Goal: Task Accomplishment & Management: Complete application form

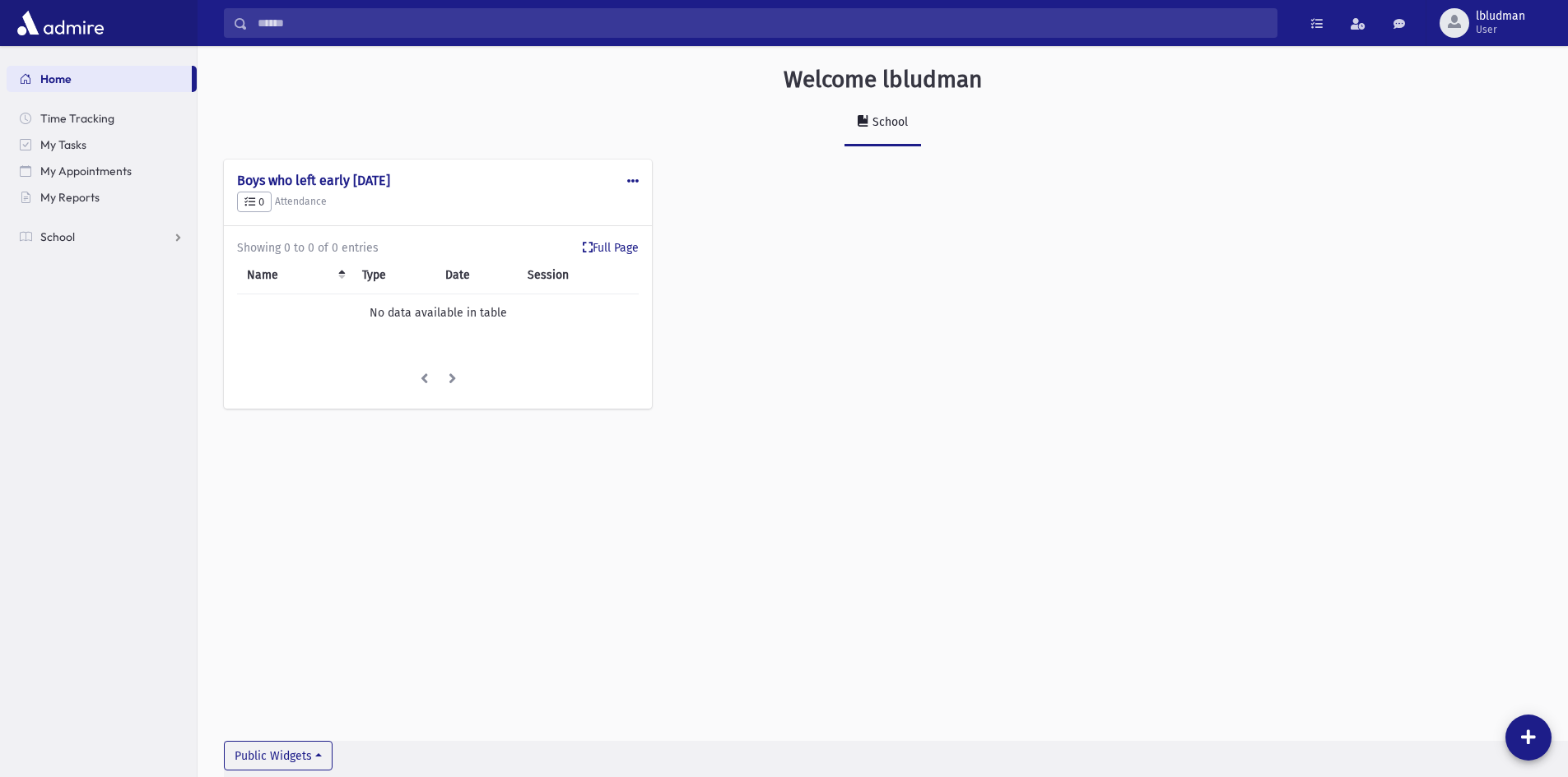
drag, startPoint x: 1379, startPoint y: 7, endPoint x: 1237, endPoint y: 93, distance: 166.0
click at [1056, 93] on div "Welcome lbludman" at bounding box center [882, 83] width 1301 height 34
click at [64, 242] on span "School" at bounding box center [57, 237] width 34 height 15
click at [90, 282] on span "Attendance" at bounding box center [79, 289] width 61 height 15
click at [104, 314] on link "Entry" at bounding box center [101, 316] width 190 height 26
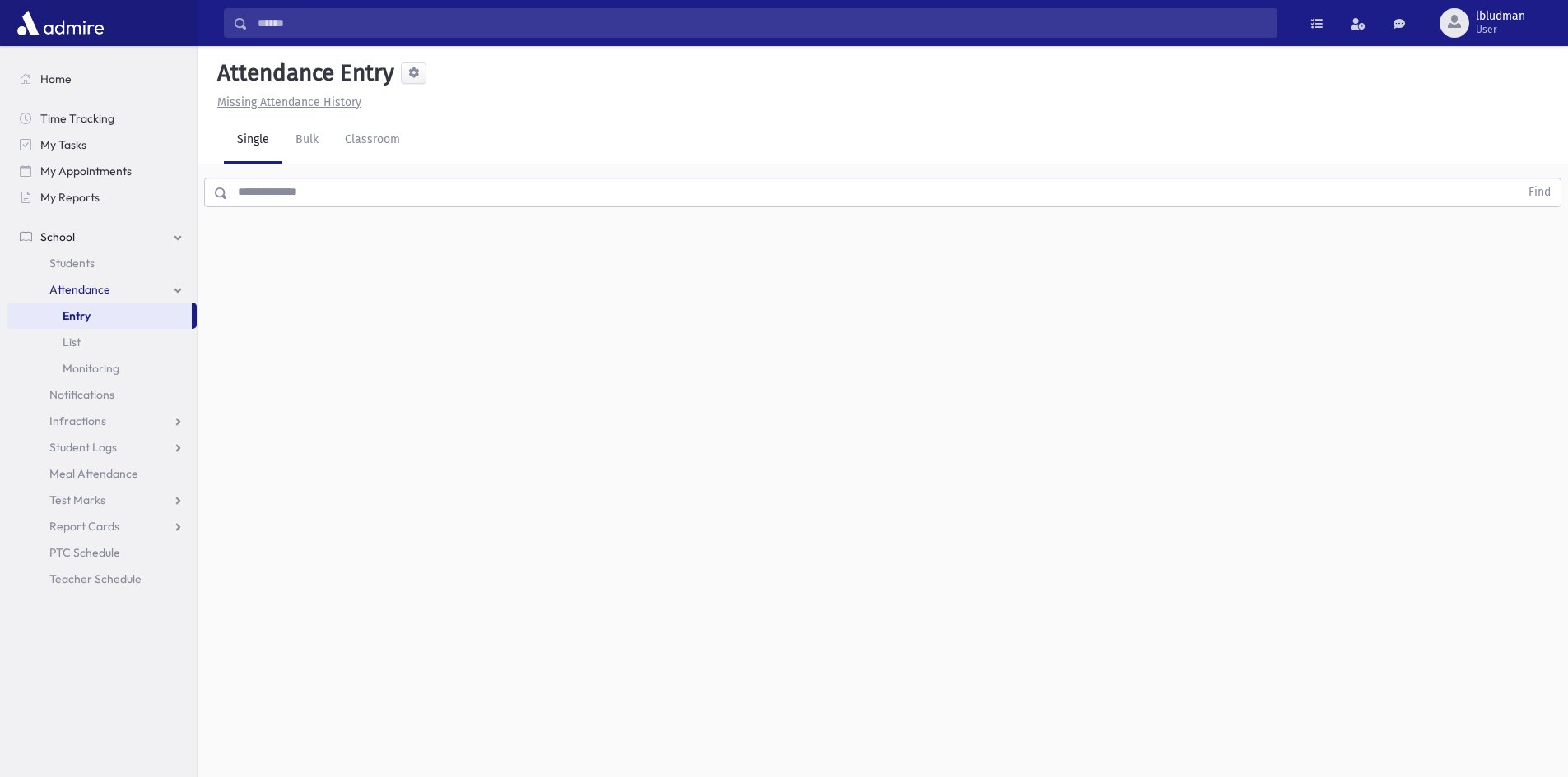
click at [286, 191] on input "text" at bounding box center [873, 193] width 1291 height 30
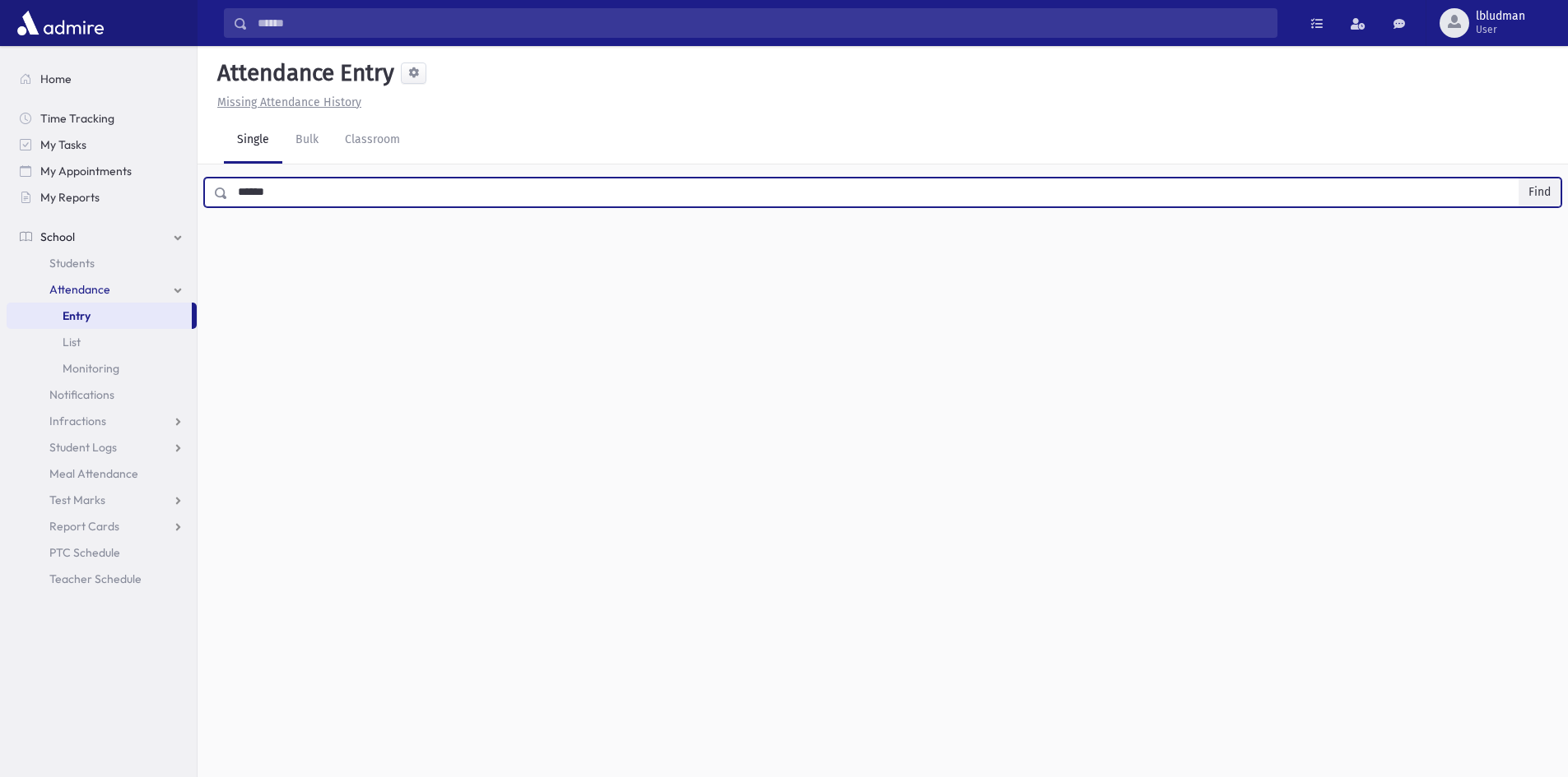
type input "******"
click at [1540, 180] on button "Find" at bounding box center [1540, 193] width 42 height 28
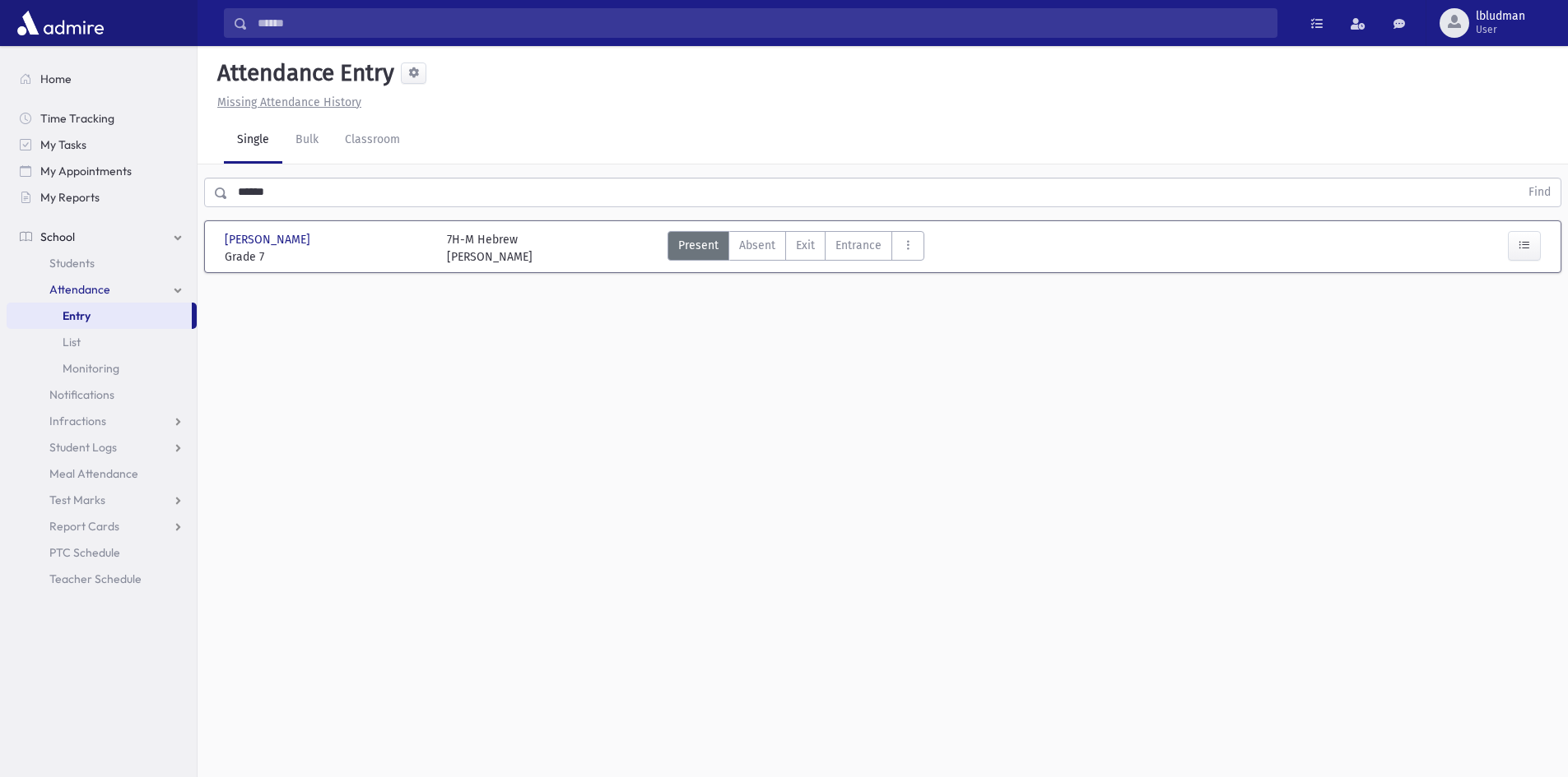
click at [100, 282] on span "Attendance" at bounding box center [79, 289] width 61 height 15
click at [60, 263] on span "Students" at bounding box center [71, 263] width 45 height 15
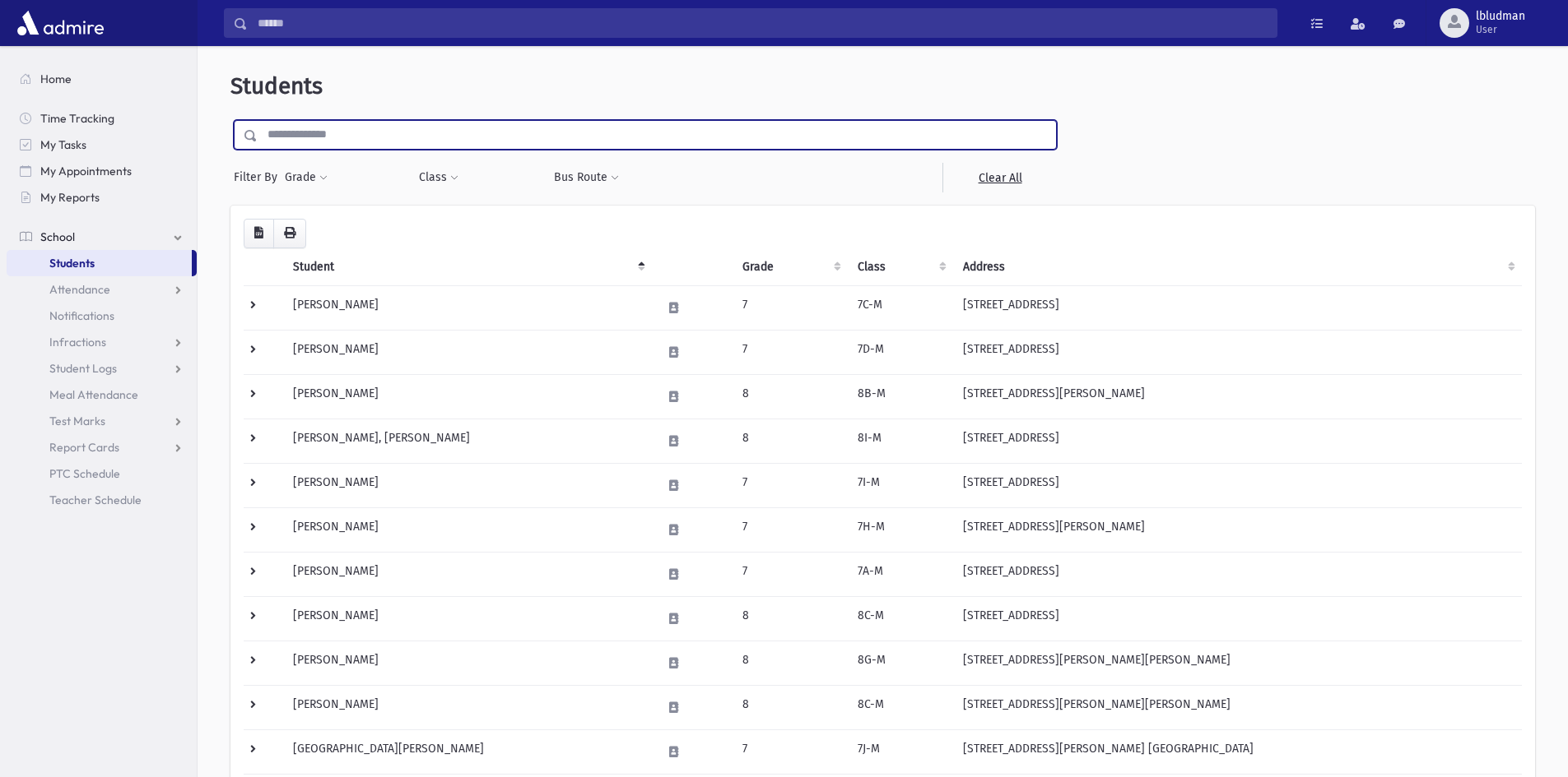
click at [289, 129] on input "text" at bounding box center [657, 135] width 799 height 30
type input "******"
click at [230, 120] on input "submit" at bounding box center [253, 130] width 46 height 22
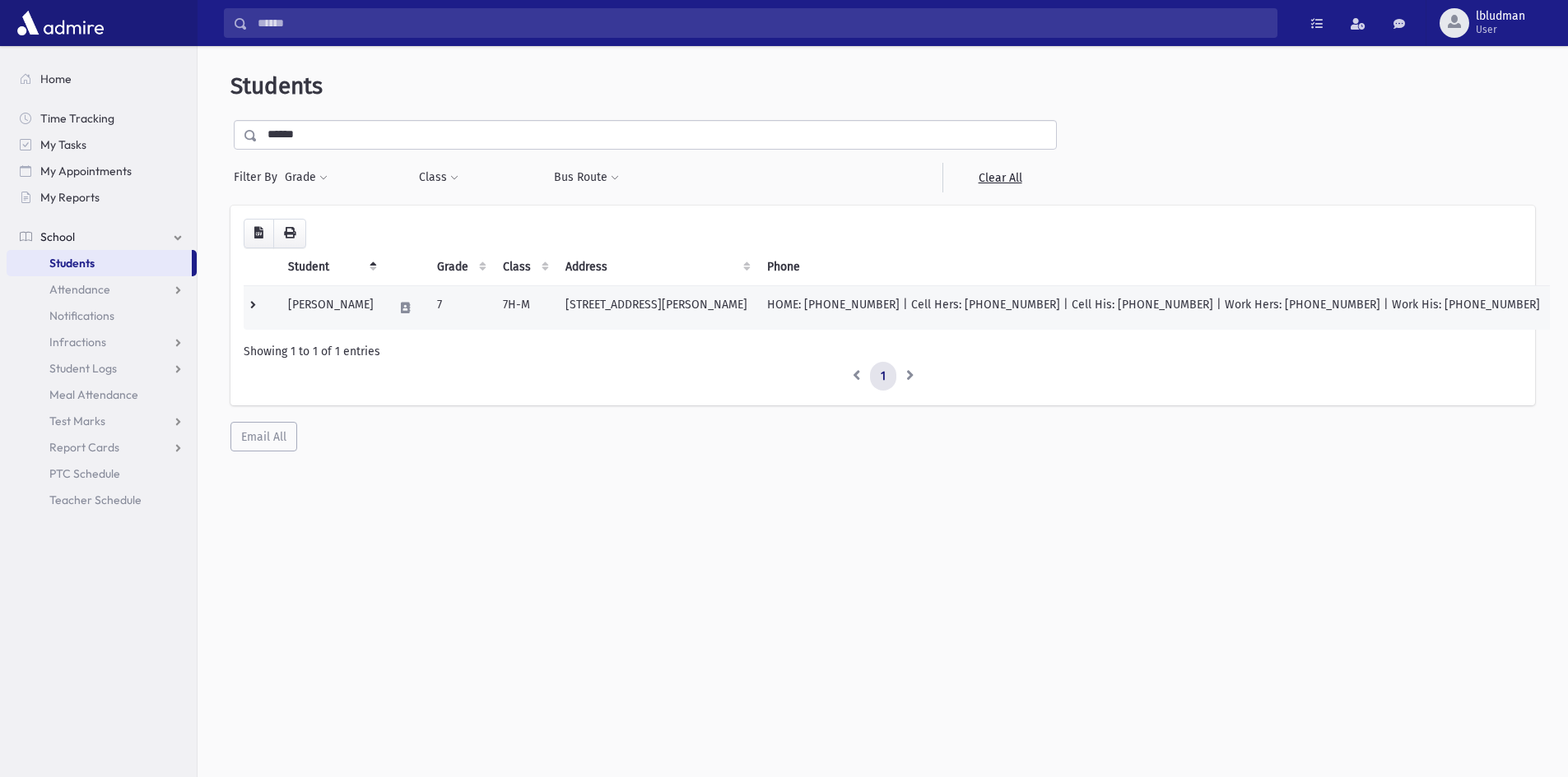
click at [326, 309] on td "Reidel, Eliyahu" at bounding box center [331, 307] width 106 height 44
click at [345, 299] on td "Reidel, Eliyahu" at bounding box center [331, 307] width 106 height 44
click at [333, 299] on td "Reidel, Eliyahu" at bounding box center [331, 307] width 106 height 44
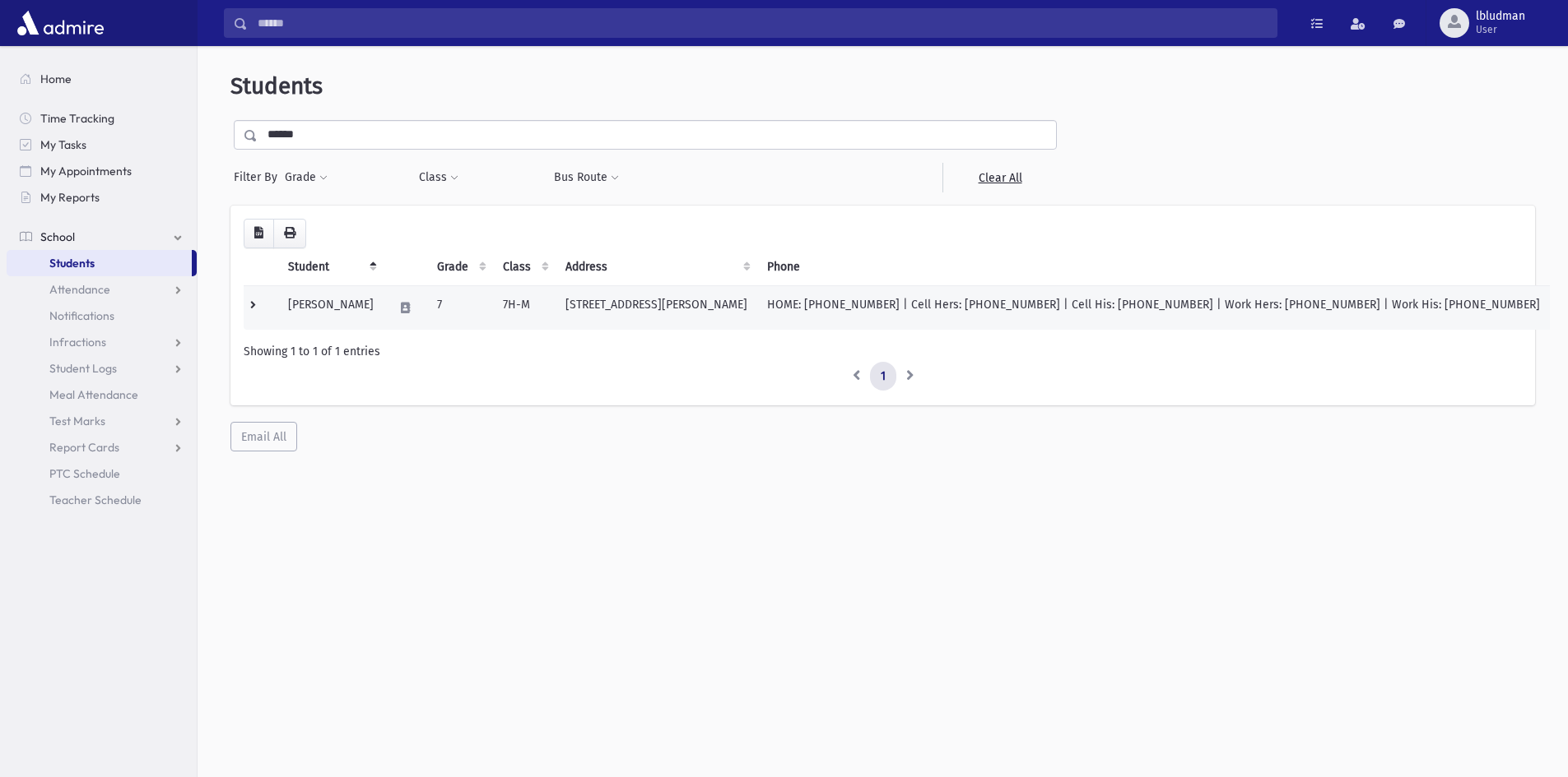
click at [319, 308] on td "Reidel, Eliyahu" at bounding box center [331, 307] width 106 height 44
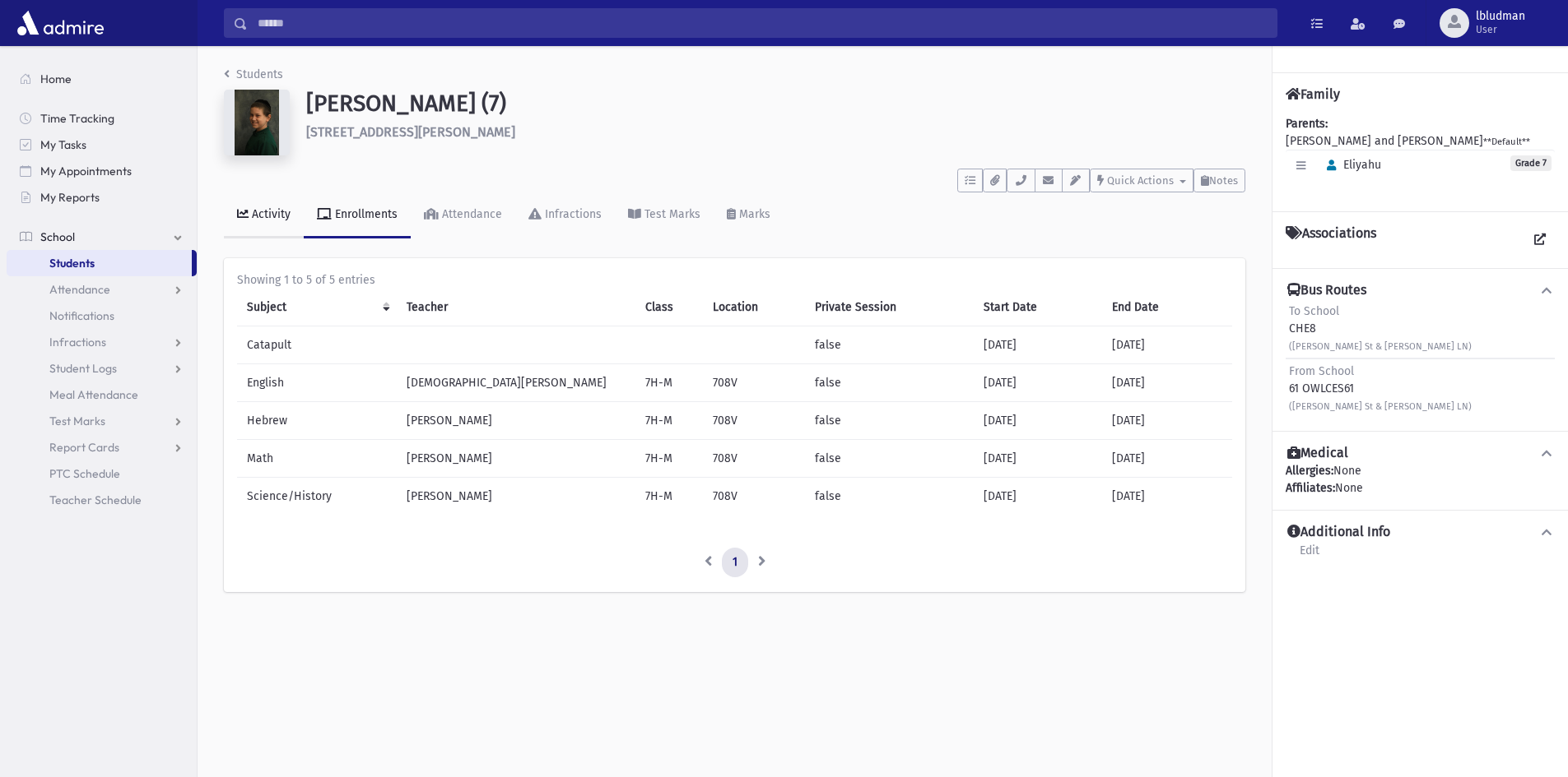
click at [279, 231] on link "Activity" at bounding box center [264, 215] width 80 height 46
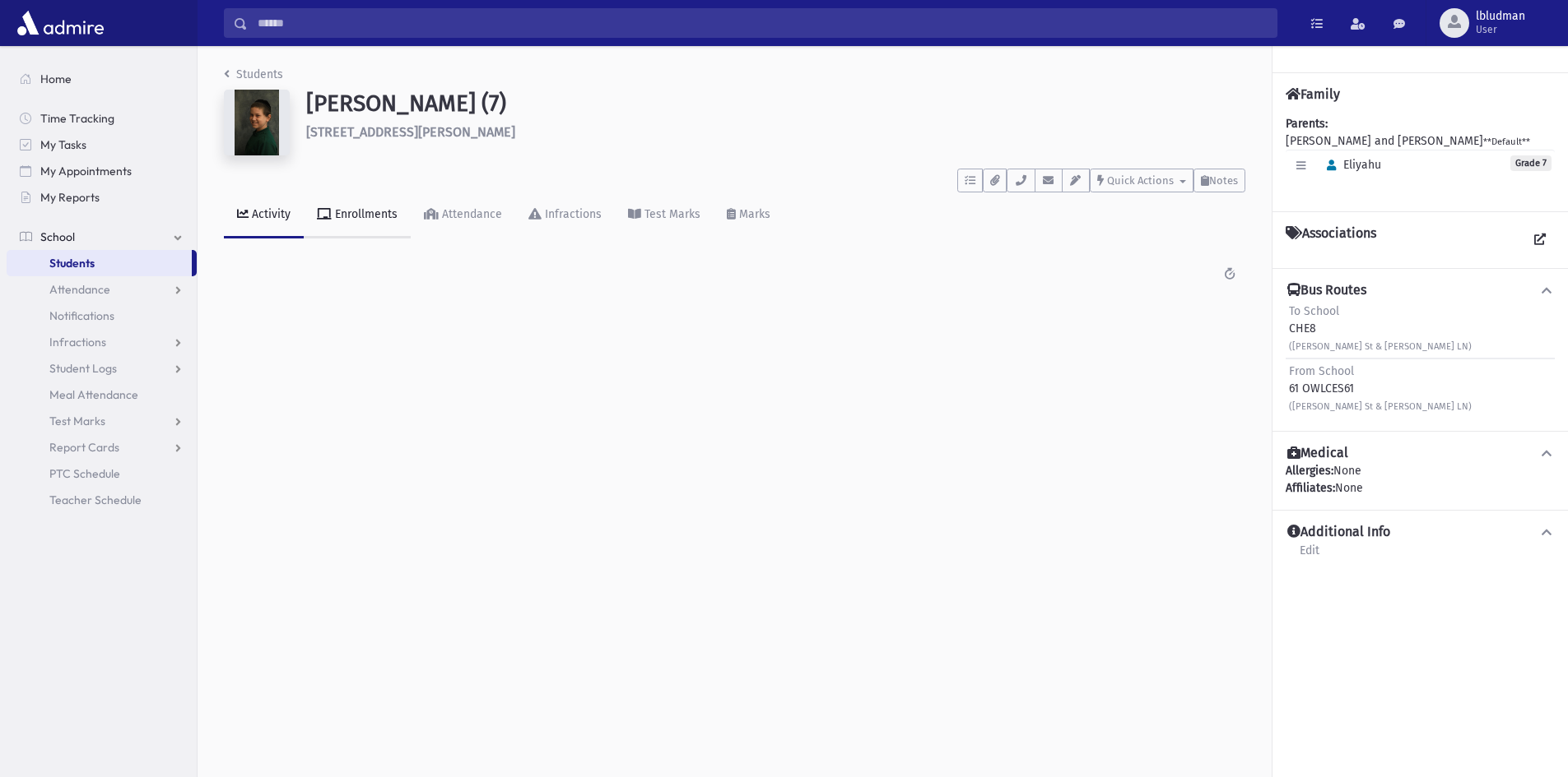
click at [343, 220] on div "Enrollments" at bounding box center [364, 214] width 66 height 14
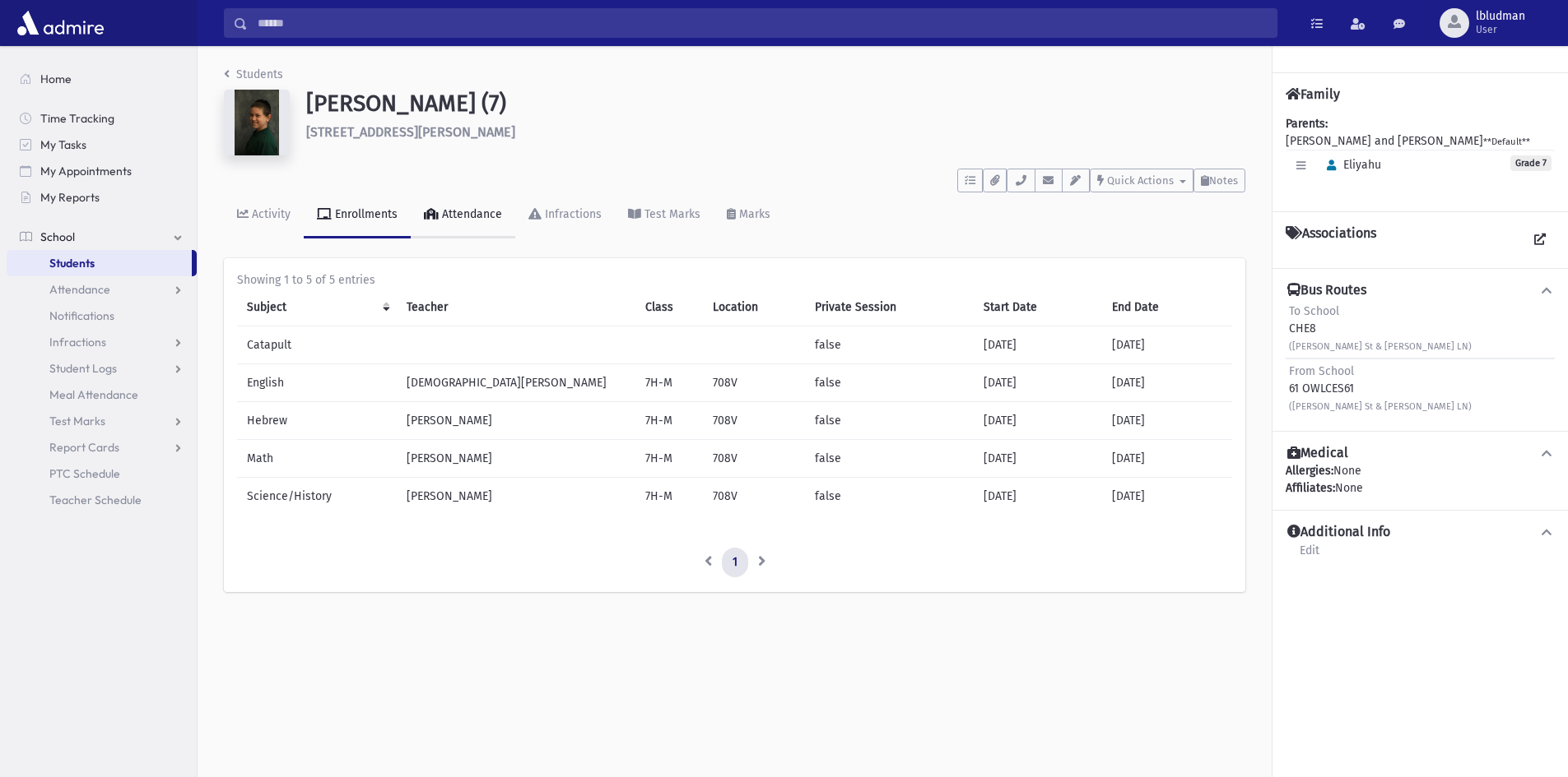
click at [454, 218] on div "Attendance" at bounding box center [471, 214] width 63 height 14
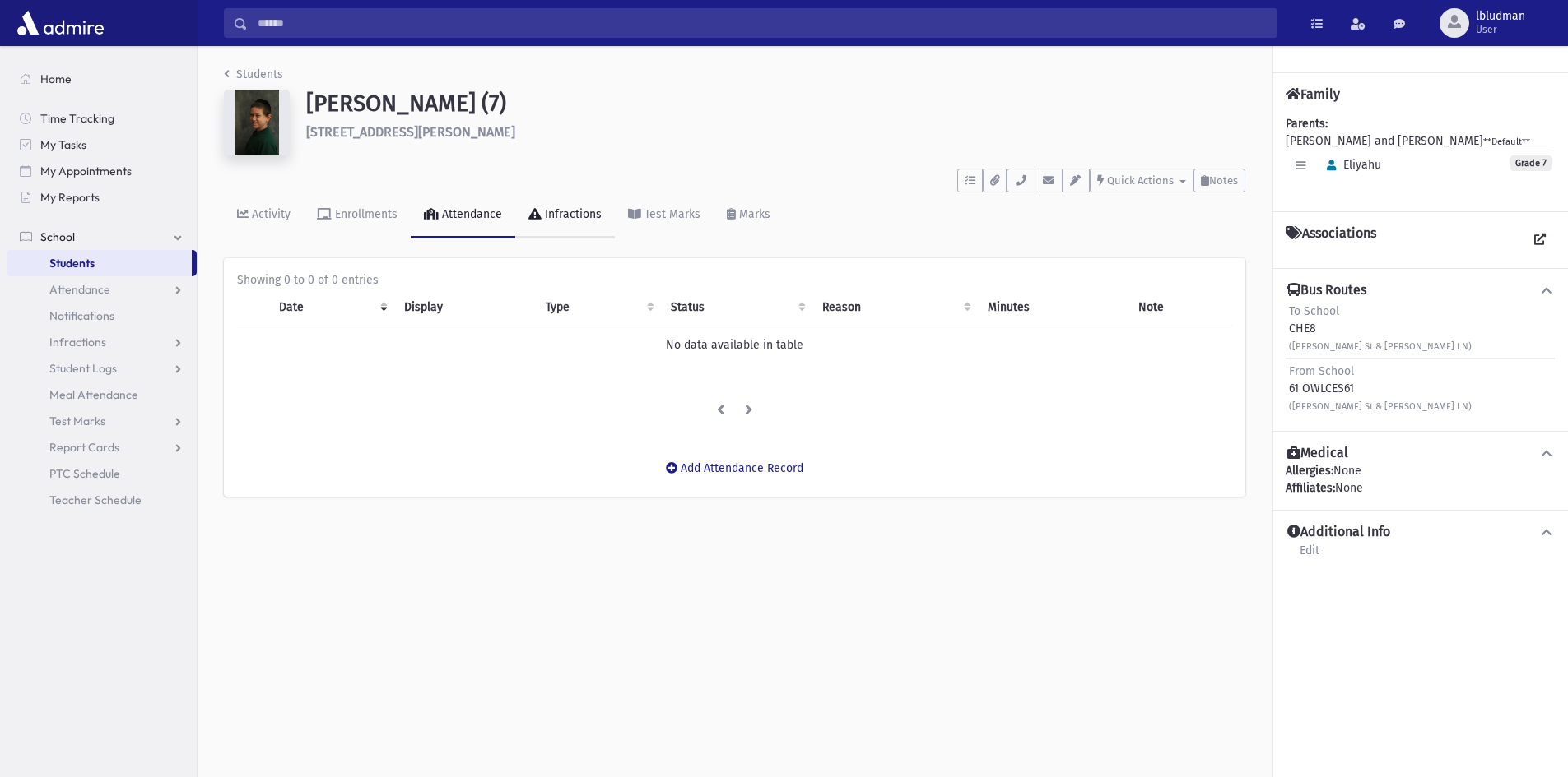
click at [554, 214] on div "Infractions" at bounding box center [571, 214] width 60 height 14
click at [642, 210] on div "Test Marks" at bounding box center [670, 214] width 59 height 14
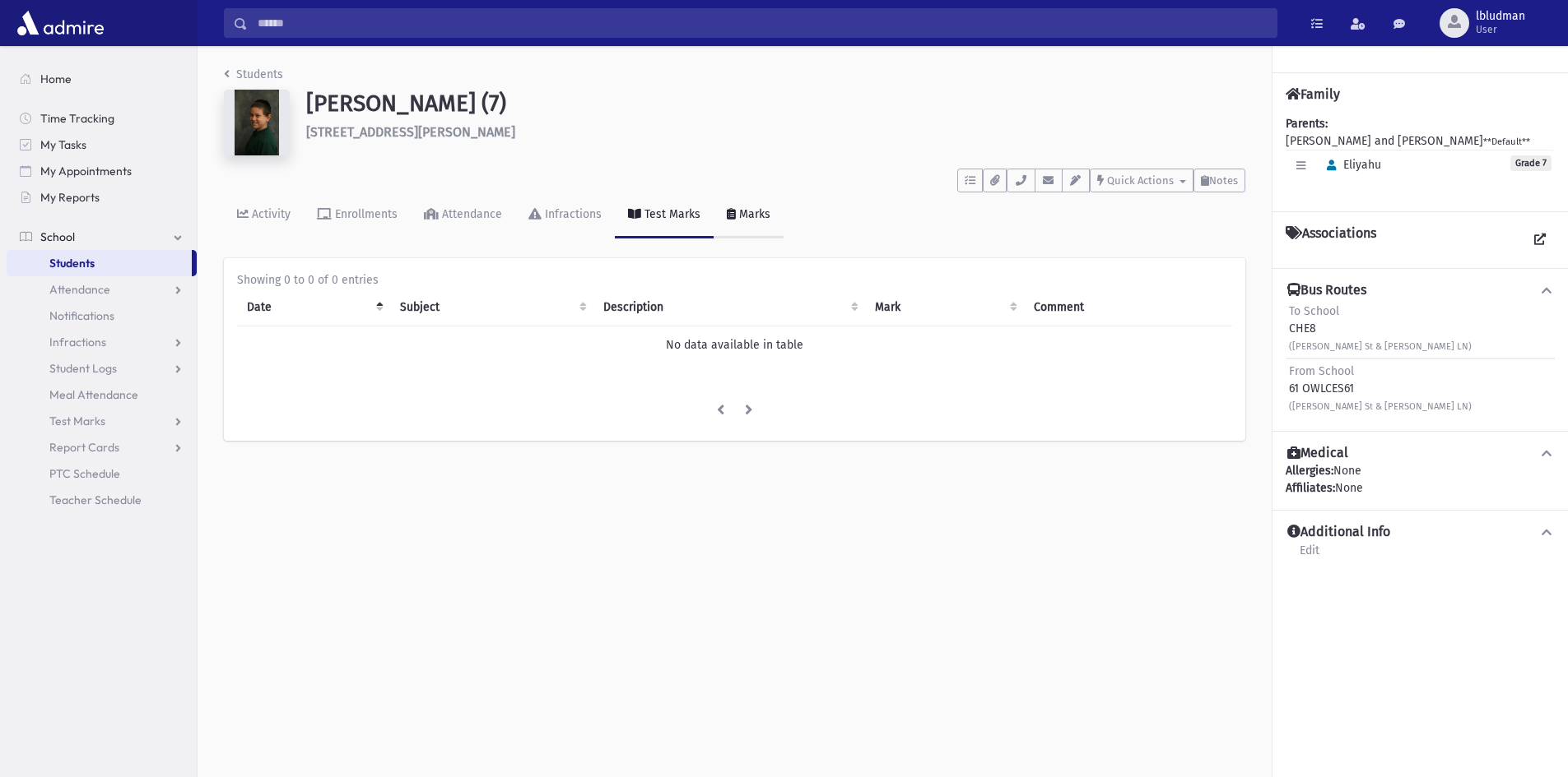
click at [751, 214] on div "Marks" at bounding box center [753, 214] width 34 height 14
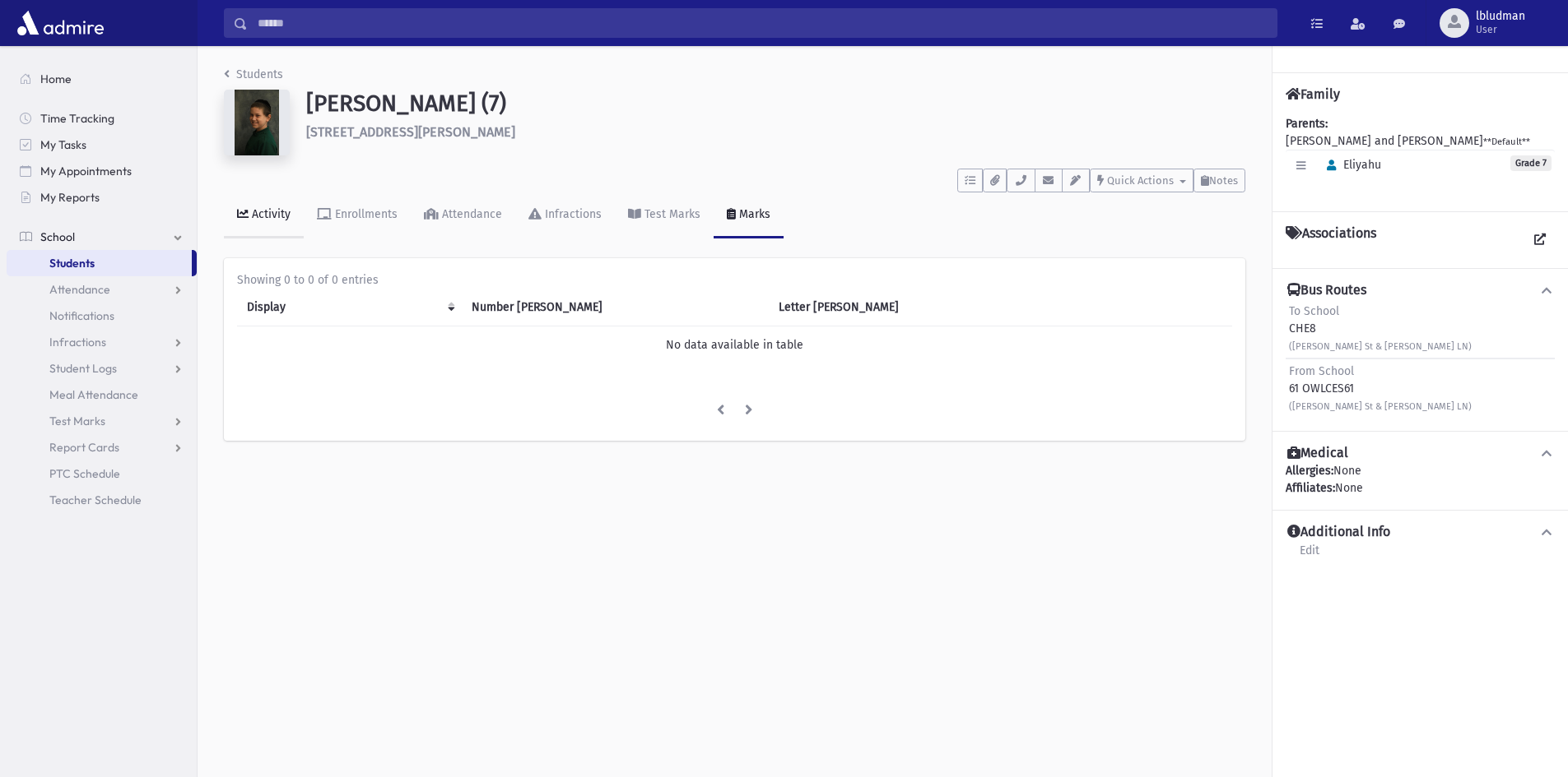
click at [250, 218] on div "Activity" at bounding box center [270, 214] width 42 height 14
click at [249, 121] on img at bounding box center [256, 122] width 66 height 66
click at [254, 121] on img at bounding box center [256, 122] width 66 height 66
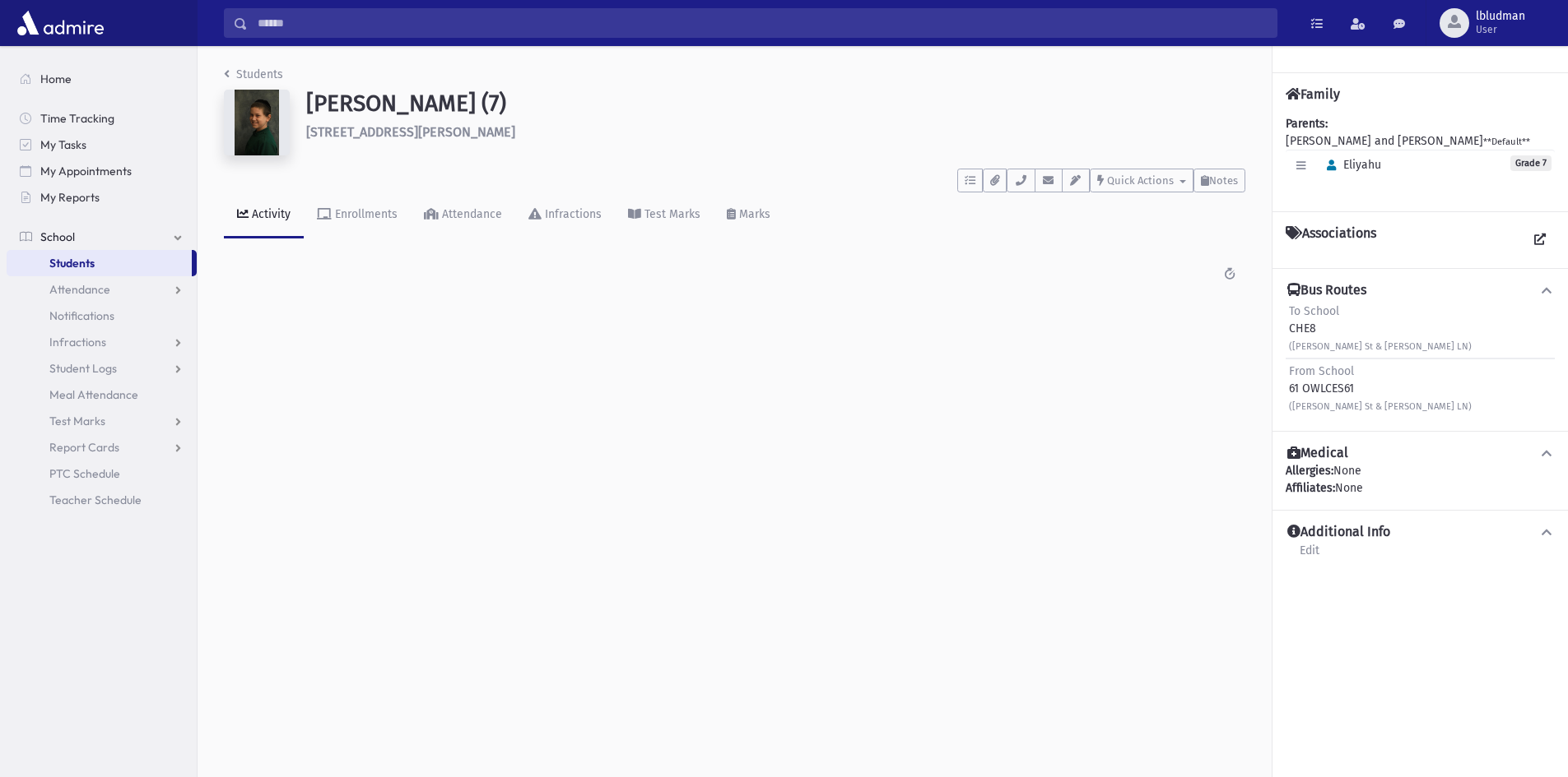
click at [254, 121] on img at bounding box center [256, 122] width 66 height 66
drag, startPoint x: 254, startPoint y: 121, endPoint x: 380, endPoint y: 363, distance: 272.8
click at [380, 363] on div "Students Reidel, Eliyahu (7) 17 Trudy Lane Lakewood **** To Do's No open tasks …" at bounding box center [882, 411] width 1371 height 731
click at [256, 150] on img at bounding box center [256, 122] width 66 height 66
click at [259, 144] on img at bounding box center [256, 122] width 66 height 66
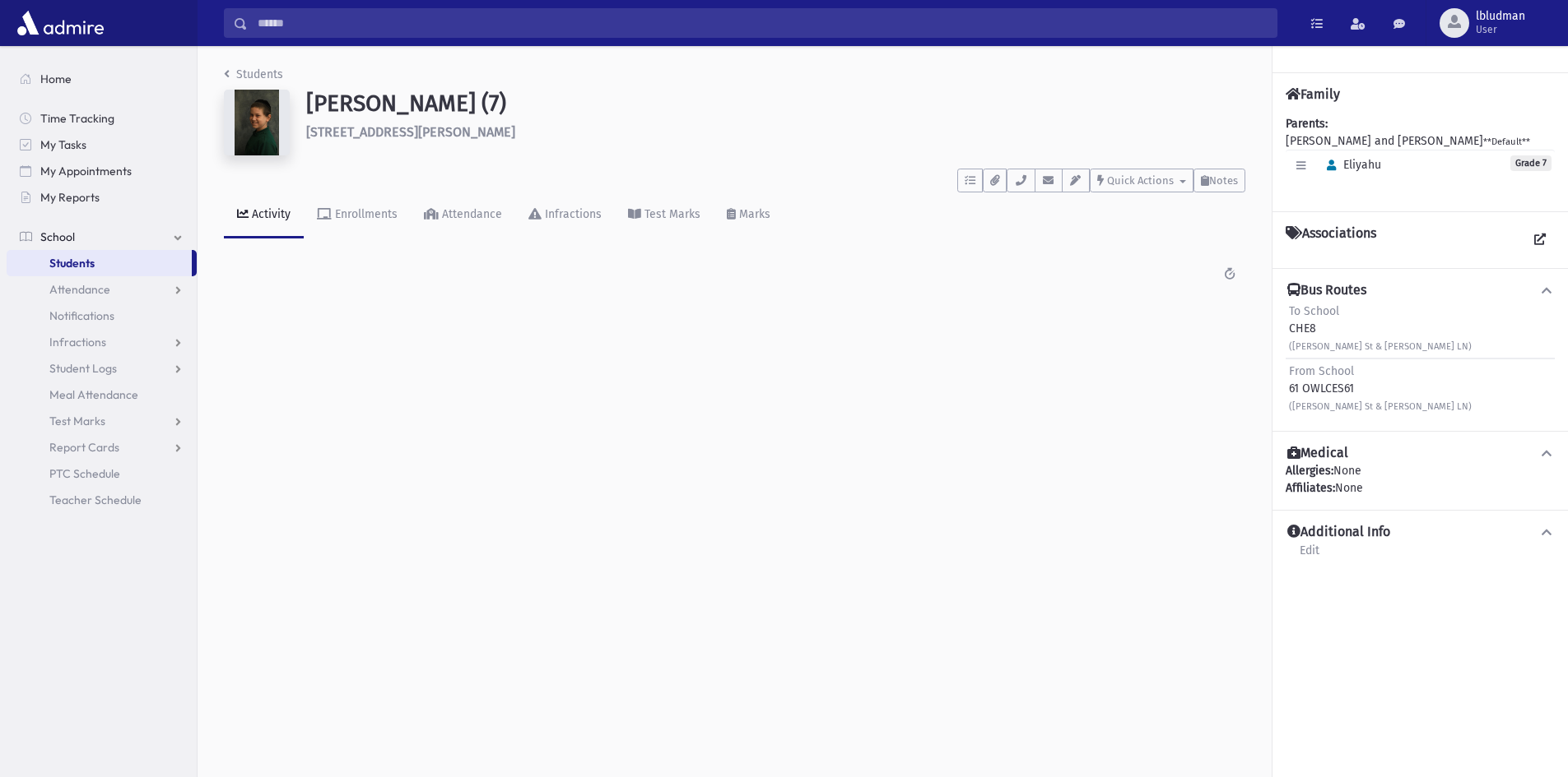
click at [259, 144] on img at bounding box center [256, 122] width 66 height 66
click at [314, 1] on div "Search Results Students" at bounding box center [882, 23] width 1371 height 46
click at [301, 33] on input "Search" at bounding box center [762, 23] width 1029 height 30
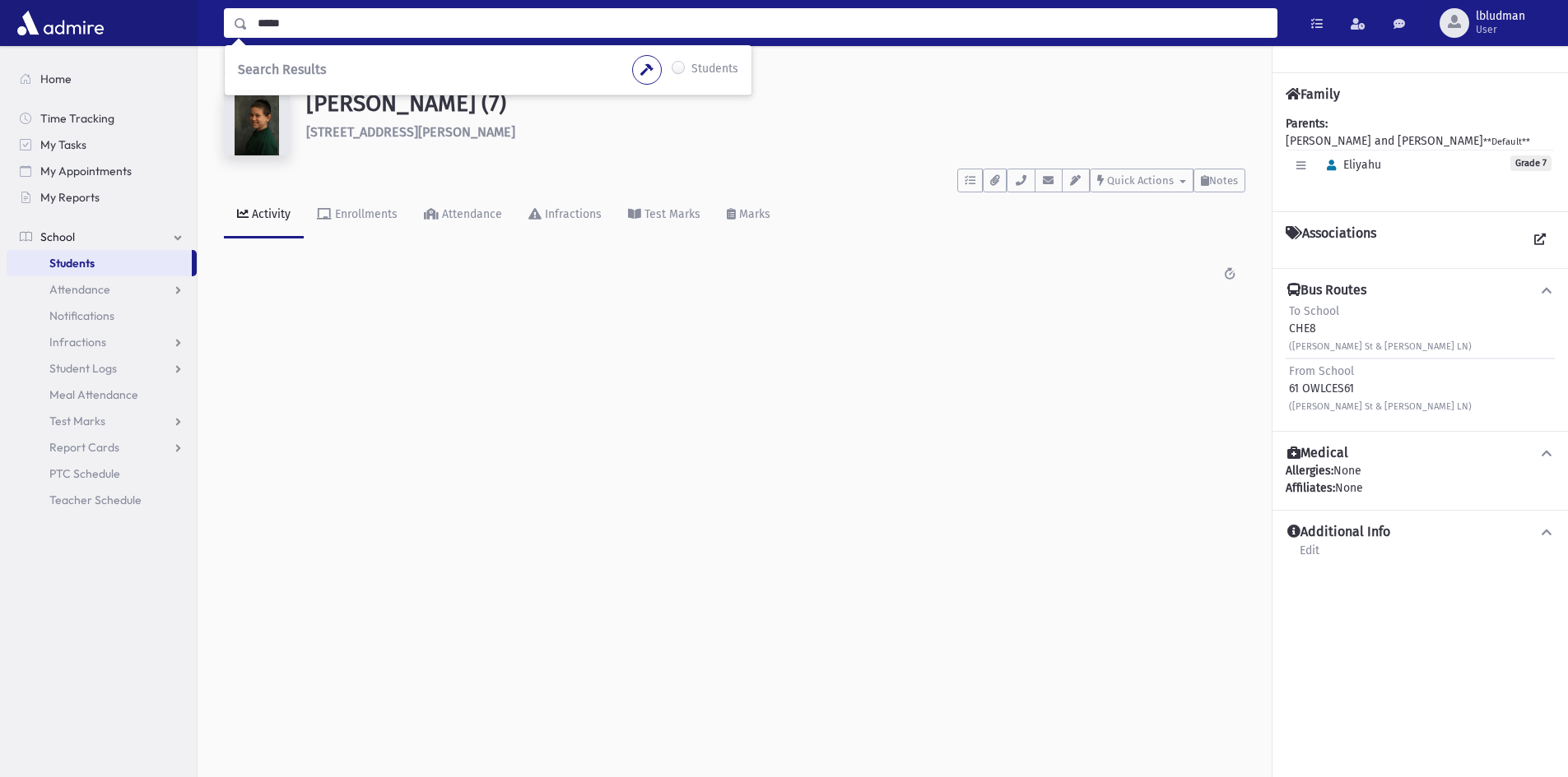
type input "*****"
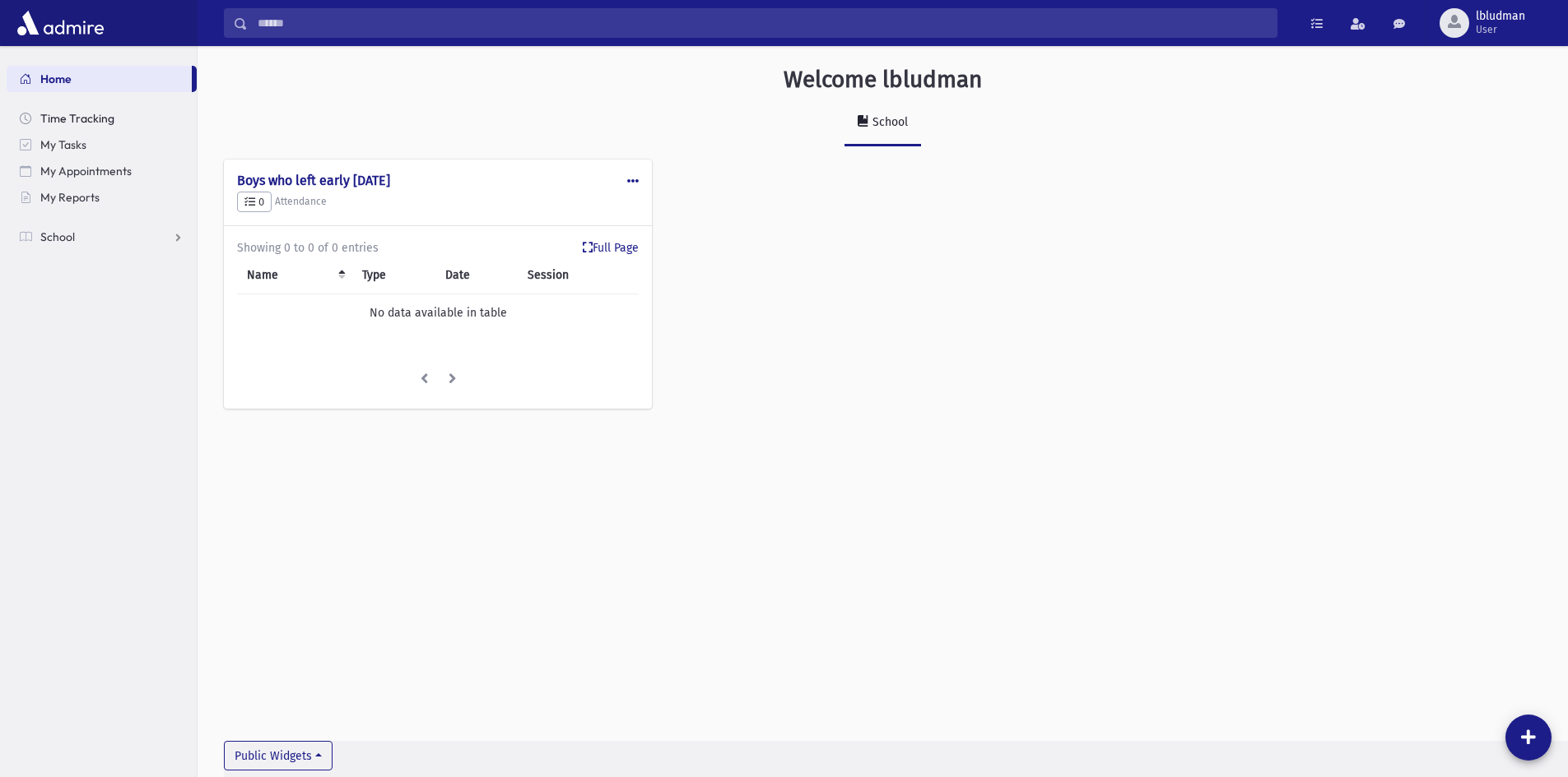
click at [91, 112] on span "Time Tracking" at bounding box center [78, 118] width 74 height 15
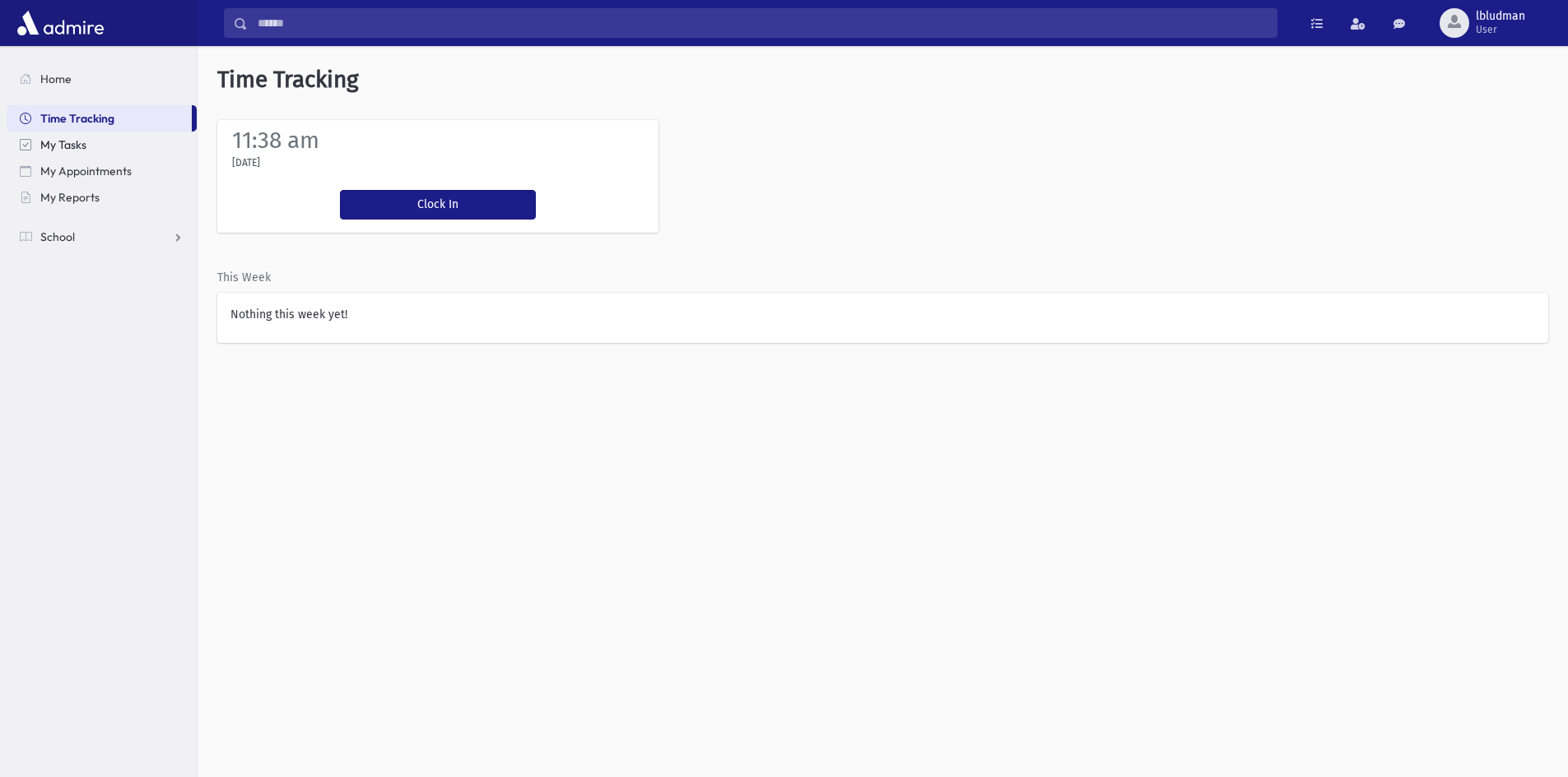
click at [78, 148] on span "My Tasks" at bounding box center [63, 144] width 46 height 15
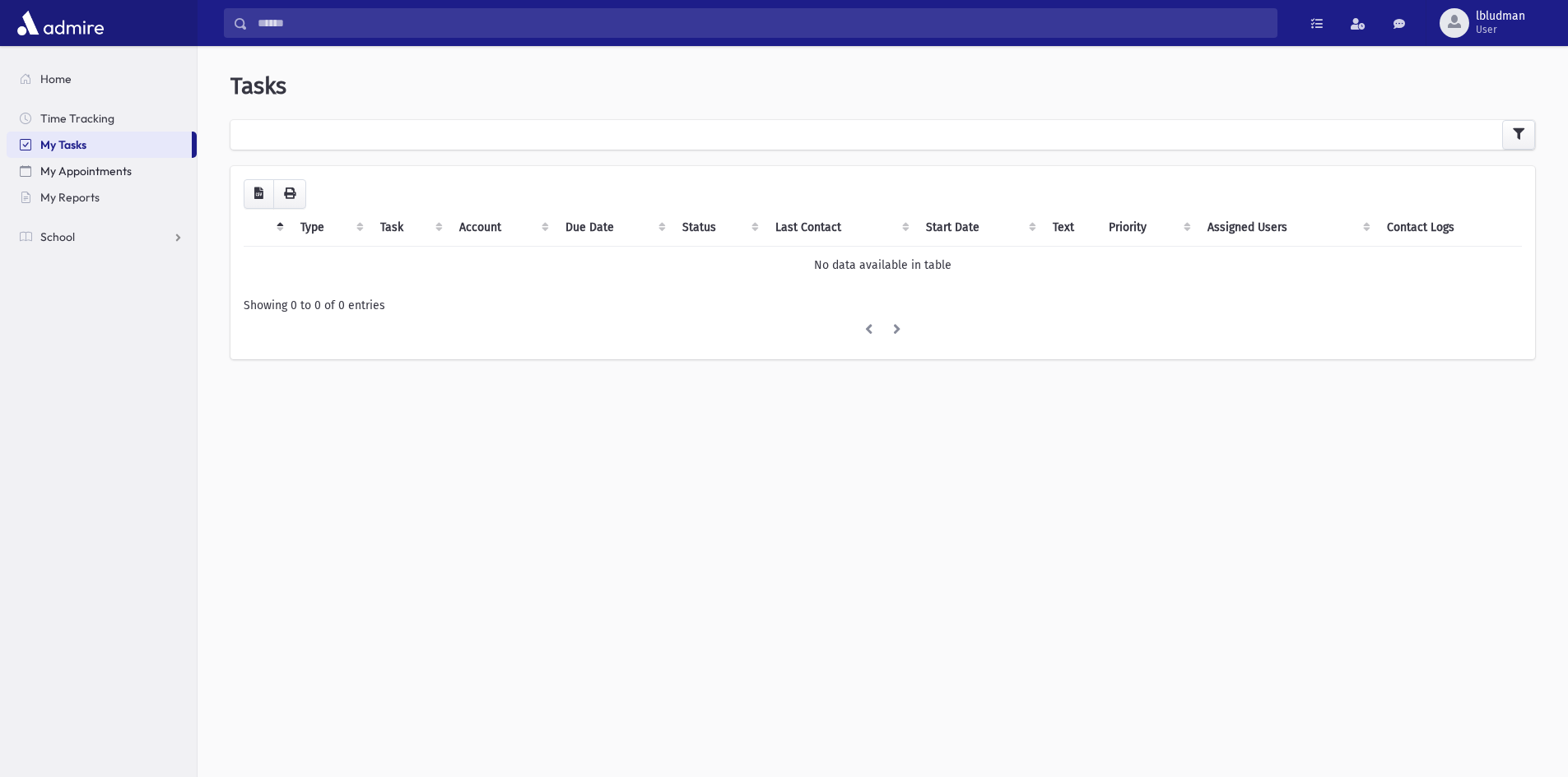
click at [93, 166] on span "My Appointments" at bounding box center [86, 171] width 92 height 15
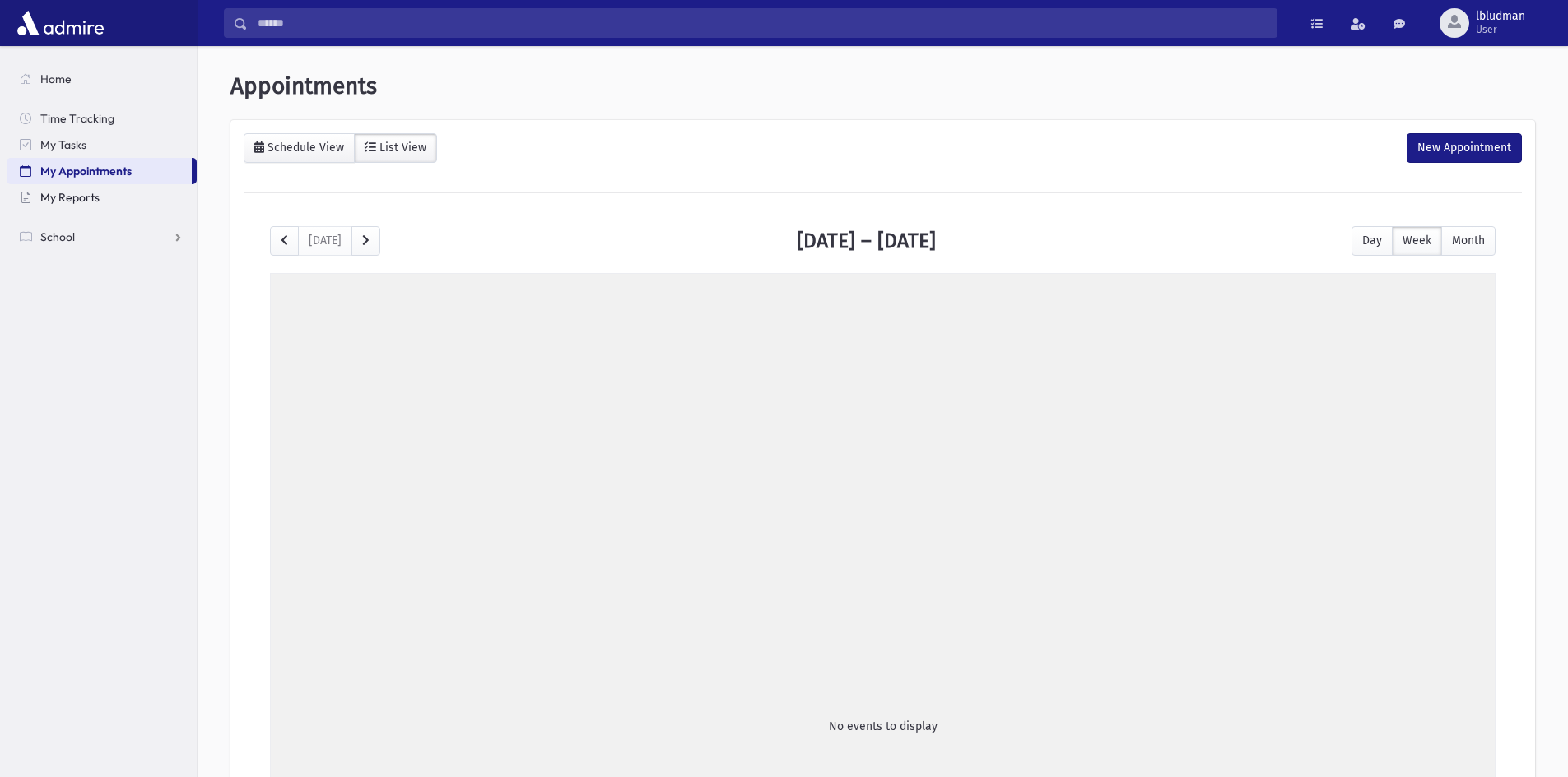
click at [71, 204] on span "My Reports" at bounding box center [70, 197] width 59 height 15
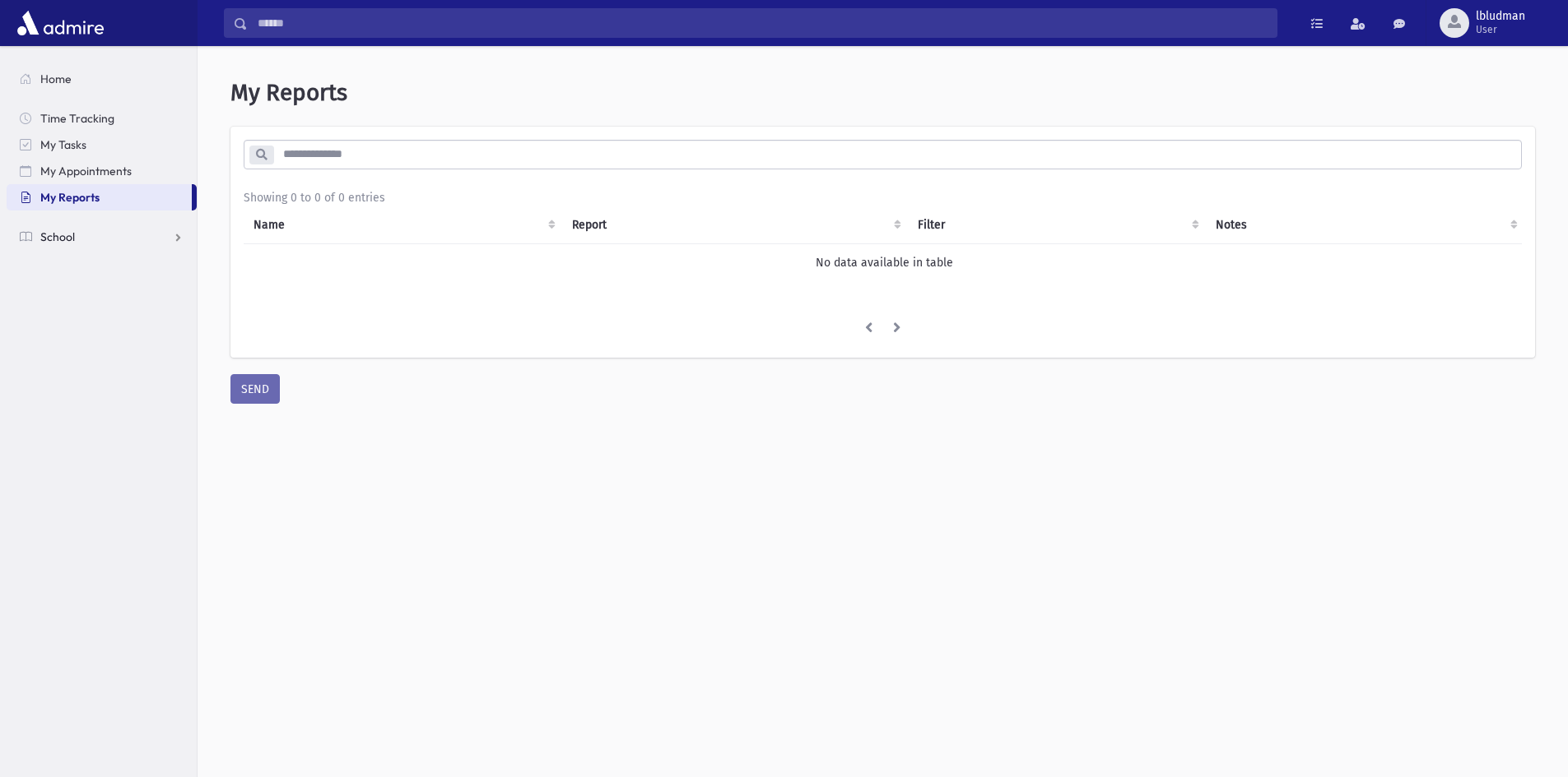
click at [69, 225] on link "School" at bounding box center [101, 237] width 190 height 26
click at [125, 427] on link "Test Marks" at bounding box center [101, 421] width 190 height 26
click at [91, 496] on span "Report Cards" at bounding box center [84, 500] width 70 height 15
click at [89, 526] on span "Entry" at bounding box center [77, 526] width 28 height 15
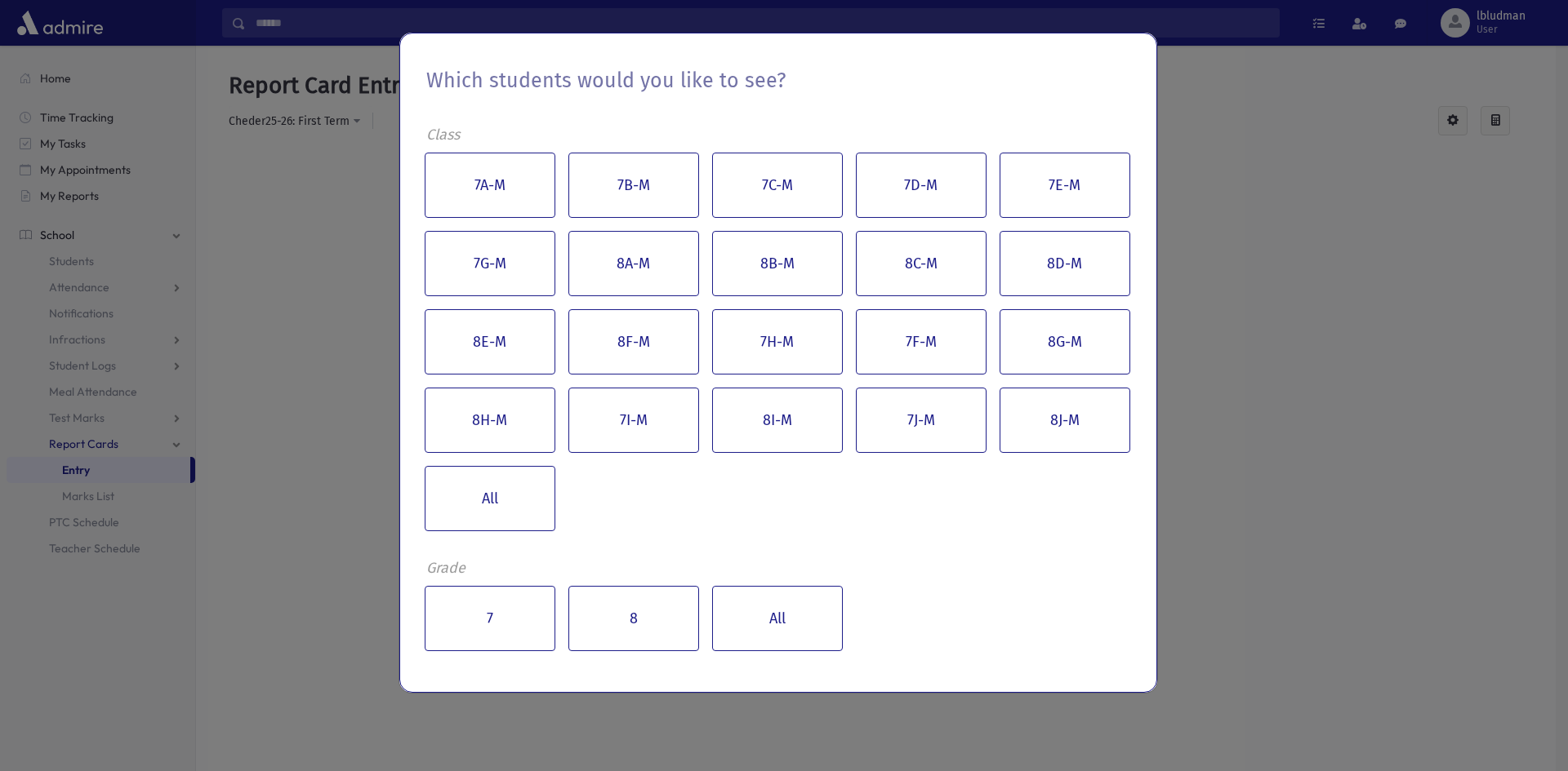
click at [69, 498] on div "Which students would you like to see? Class 7A-M 7B-M 7C-M 7D-M 7E-M 7G-M 8A-M …" at bounding box center [784, 386] width 1568 height 771
click at [73, 494] on div "Which students would you like to see? Class 7A-M 7B-M 7C-M 7D-M 7E-M 7G-M 8A-M …" at bounding box center [784, 386] width 1568 height 771
click at [74, 493] on div "Which students would you like to see? Class 7A-M 7B-M 7C-M 7D-M 7E-M 7G-M 8A-M …" at bounding box center [784, 386] width 1568 height 771
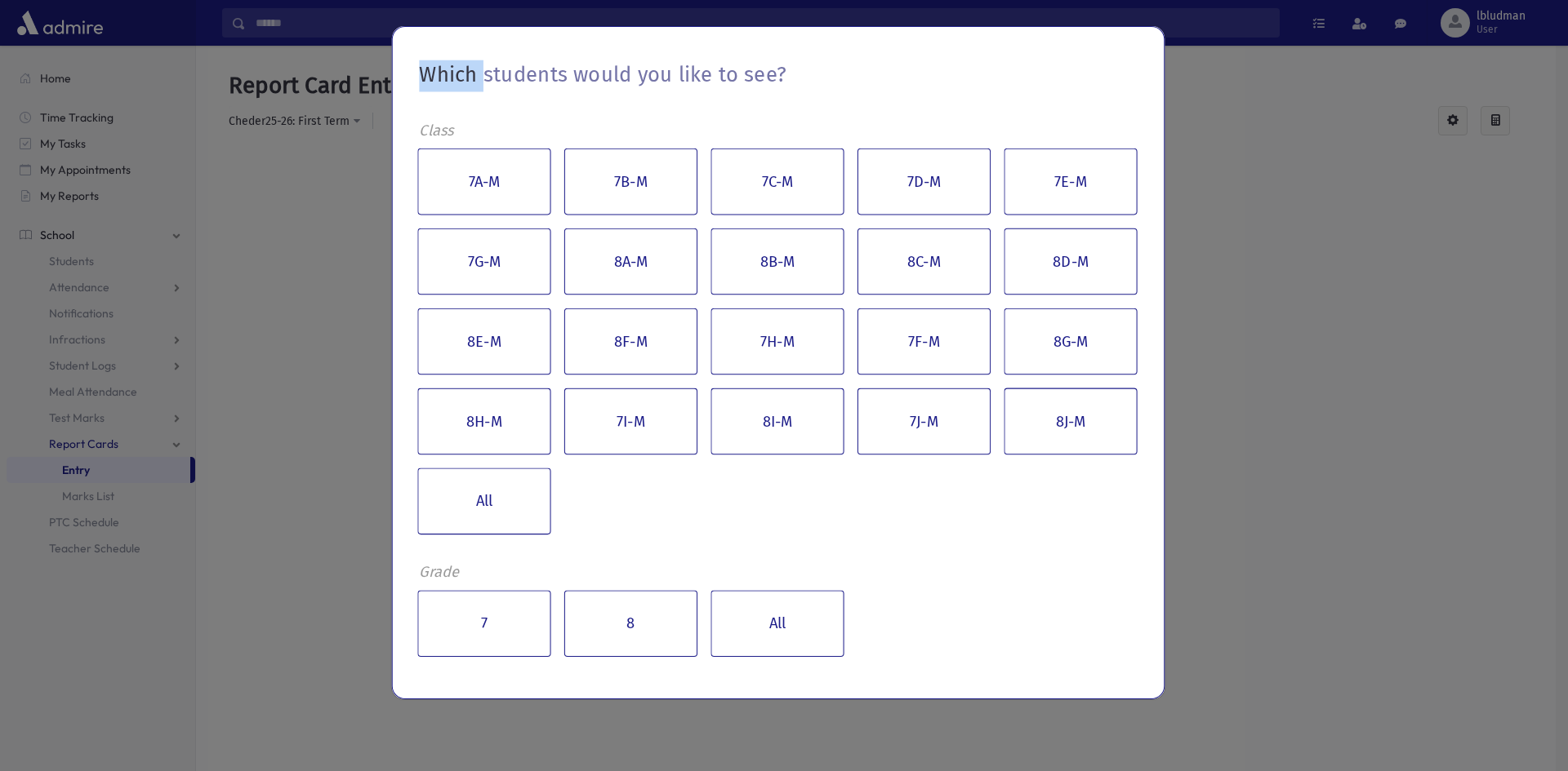
click at [74, 493] on div "Which students would you like to see? Class 7A-M 7B-M 7C-M 7D-M 7E-M 7G-M 8A-M …" at bounding box center [784, 386] width 1568 height 771
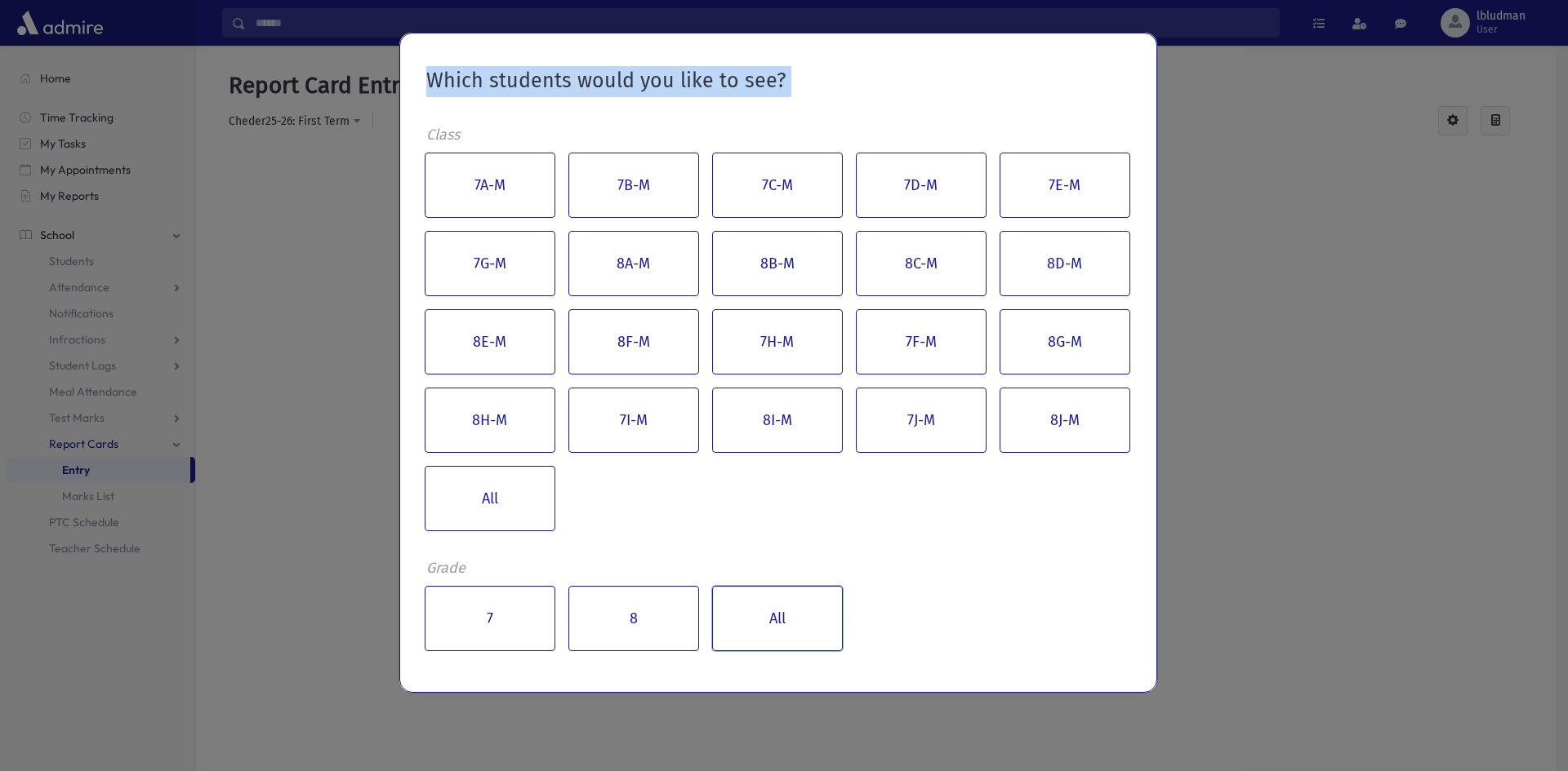
drag, startPoint x: 796, startPoint y: 635, endPoint x: 818, endPoint y: 604, distance: 38.0
click at [799, 631] on button "All" at bounding box center [777, 618] width 130 height 66
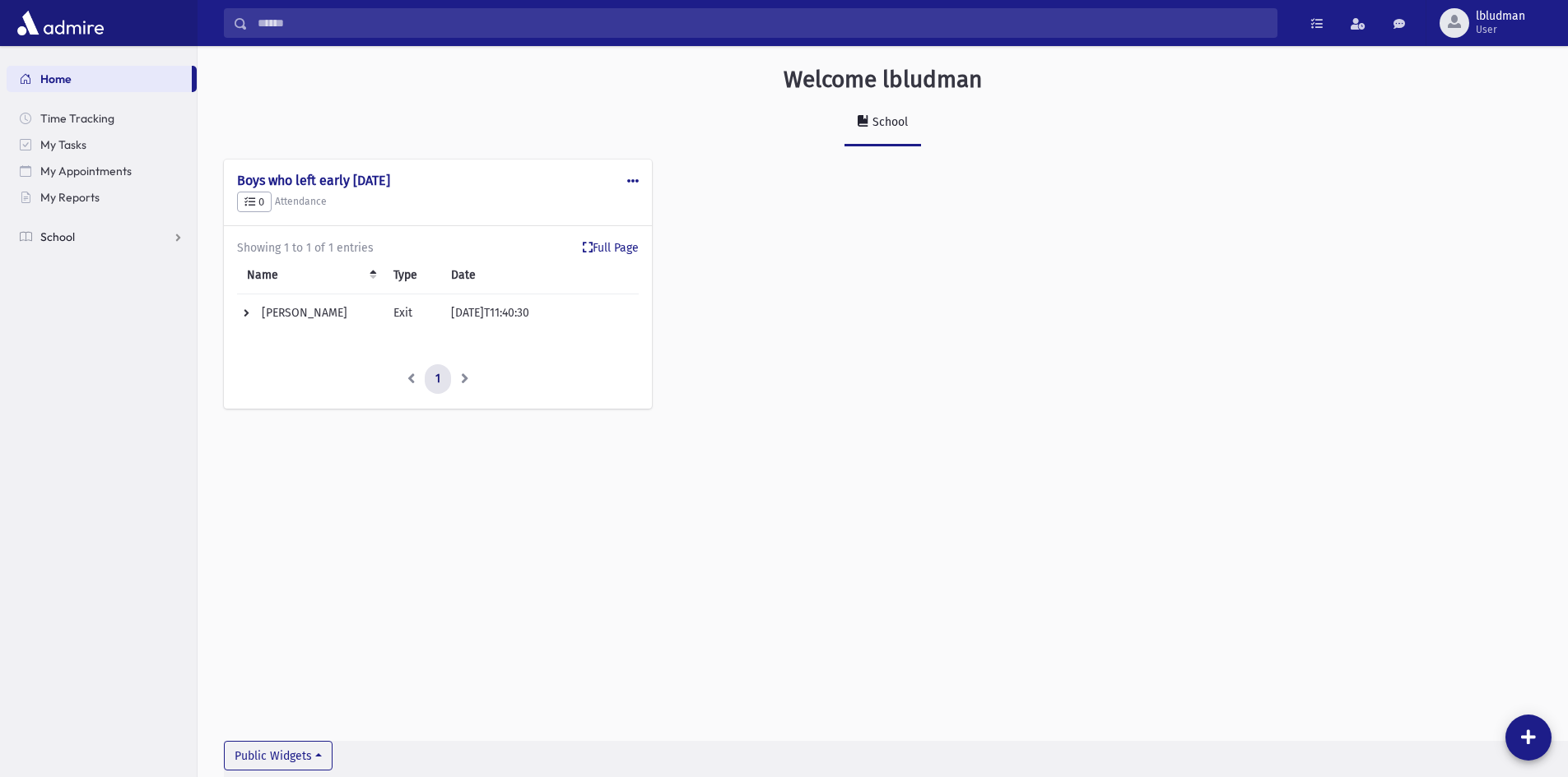
click at [131, 243] on link "School" at bounding box center [101, 237] width 190 height 26
click at [106, 294] on span "Attendance" at bounding box center [79, 289] width 61 height 15
click at [100, 321] on link "Entry" at bounding box center [101, 316] width 190 height 26
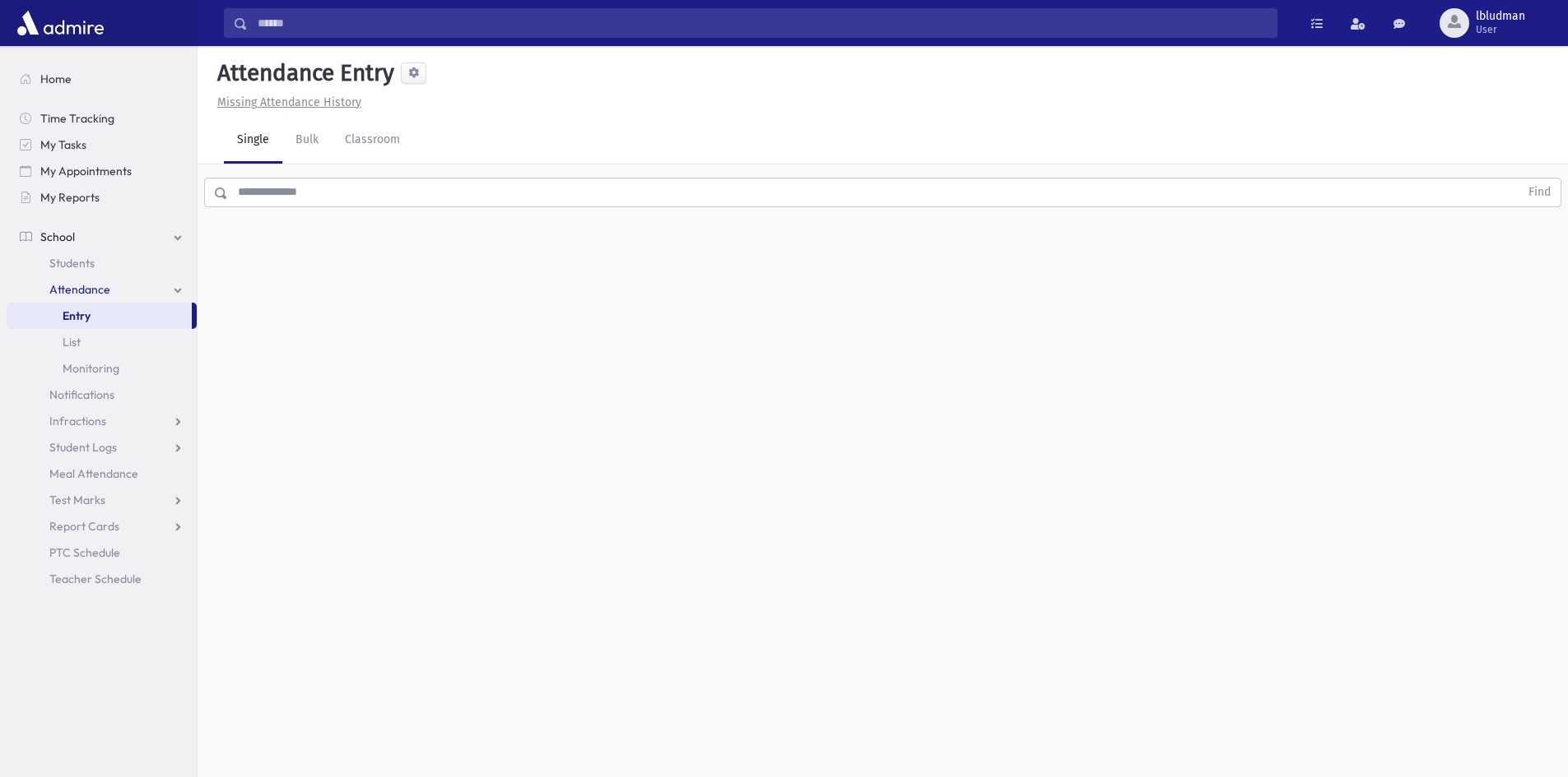
drag, startPoint x: 254, startPoint y: 198, endPoint x: 233, endPoint y: 220, distance: 30.4
click at [255, 198] on input "text" at bounding box center [873, 193] width 1291 height 30
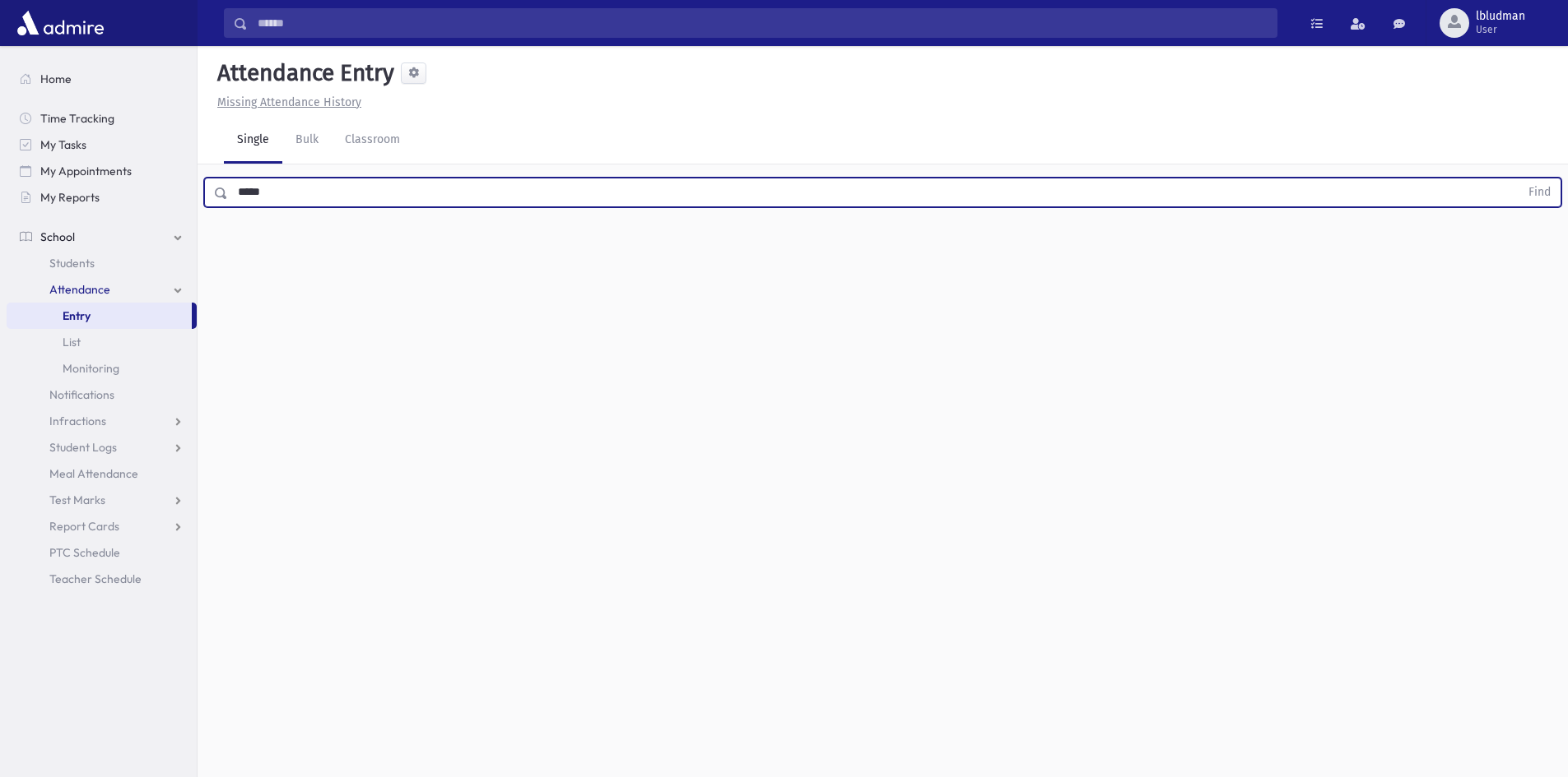
type input "*****"
click at [1519, 179] on button "Find" at bounding box center [1540, 193] width 42 height 28
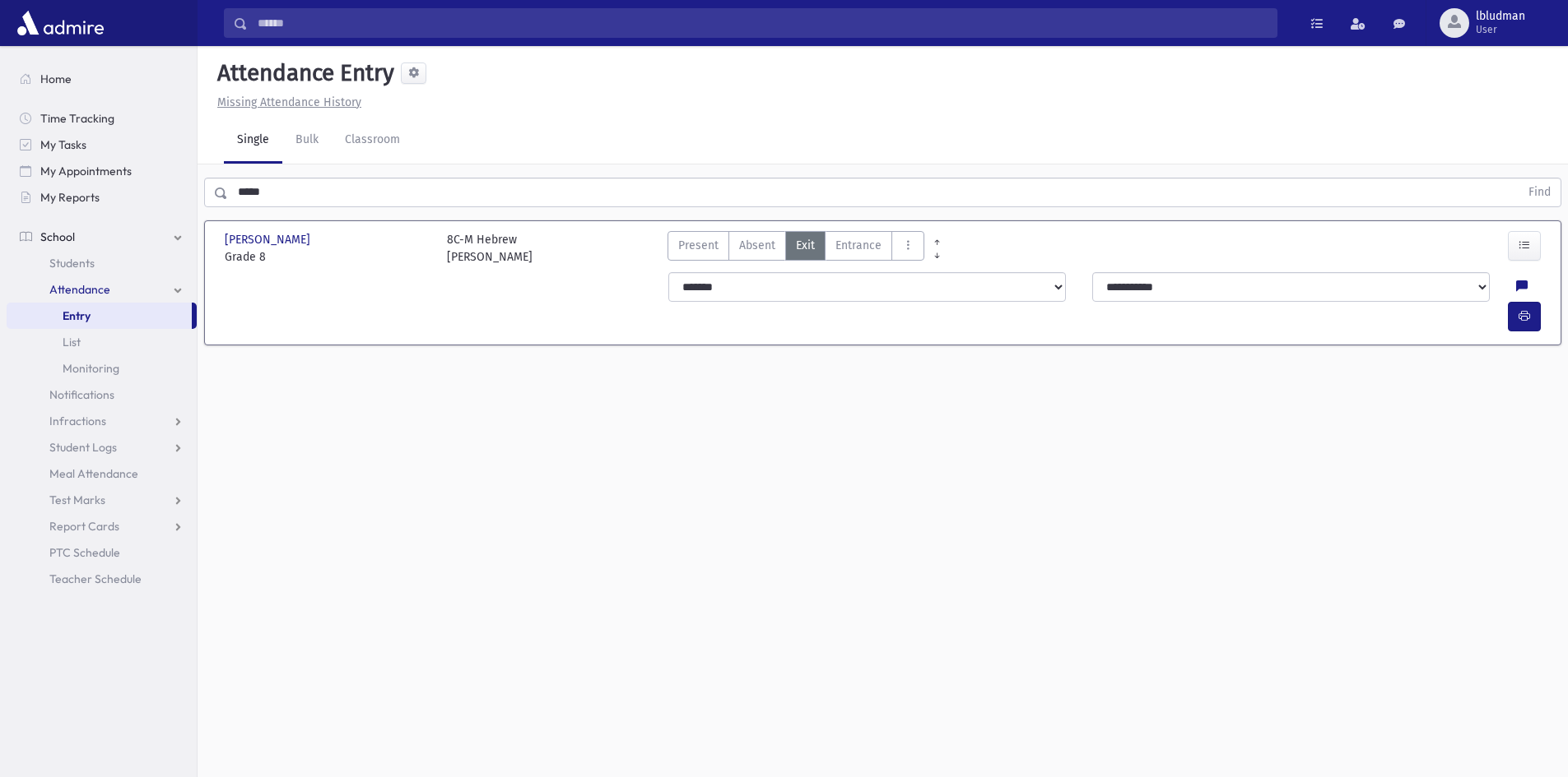
click at [800, 242] on span "Exit" at bounding box center [805, 246] width 19 height 18
click at [801, 244] on span "Exit" at bounding box center [805, 246] width 19 height 18
click at [1527, 309] on icon "button" at bounding box center [1524, 316] width 11 height 14
click at [1525, 309] on icon "button" at bounding box center [1524, 316] width 11 height 14
click at [1516, 286] on icon at bounding box center [1521, 287] width 11 height 14
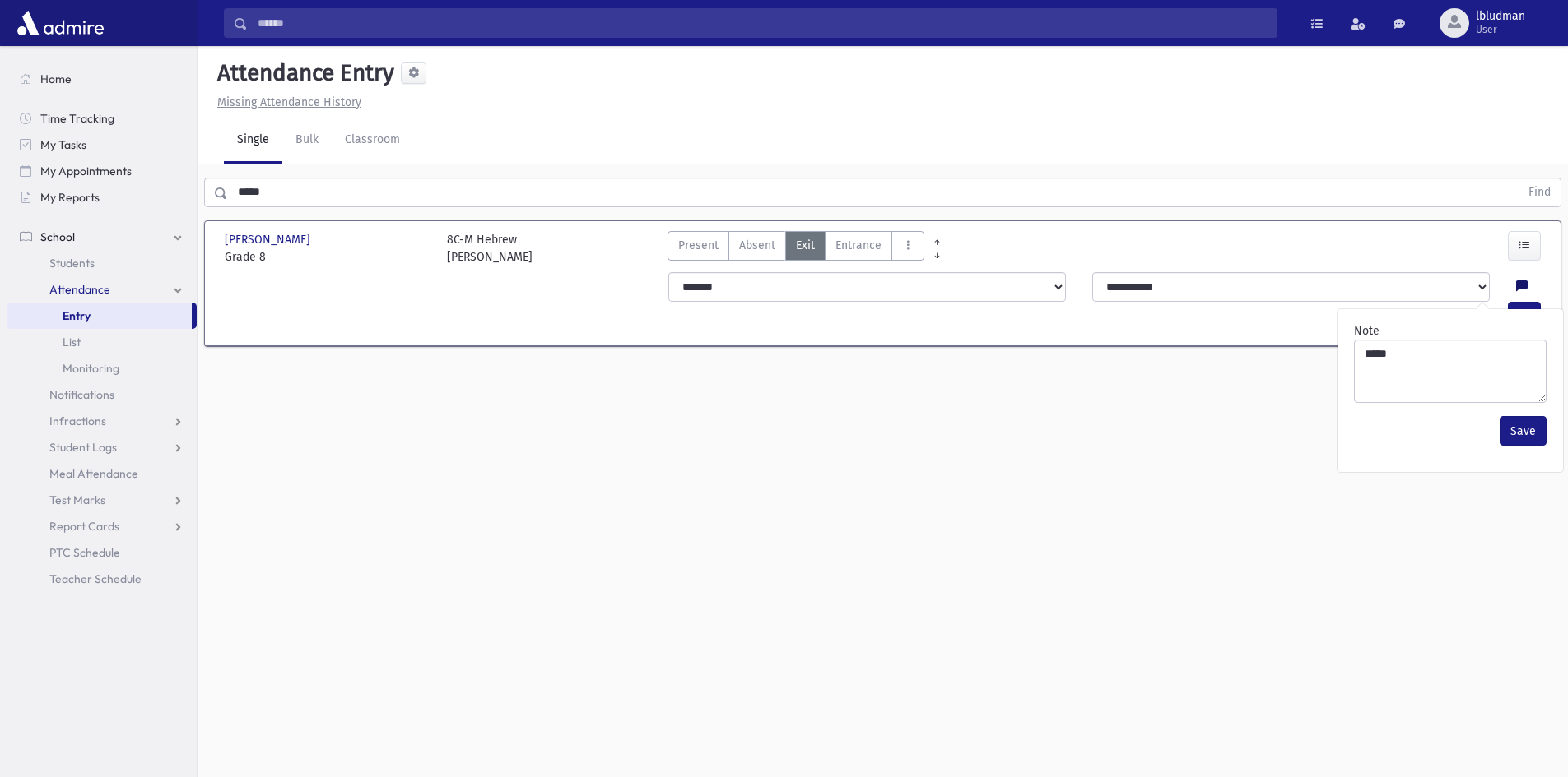
click at [1516, 286] on icon at bounding box center [1521, 287] width 11 height 14
click at [1519, 424] on button "Save" at bounding box center [1522, 431] width 47 height 30
click at [93, 522] on span "Report Cards" at bounding box center [84, 526] width 70 height 15
click at [86, 547] on span "Entry" at bounding box center [77, 552] width 28 height 15
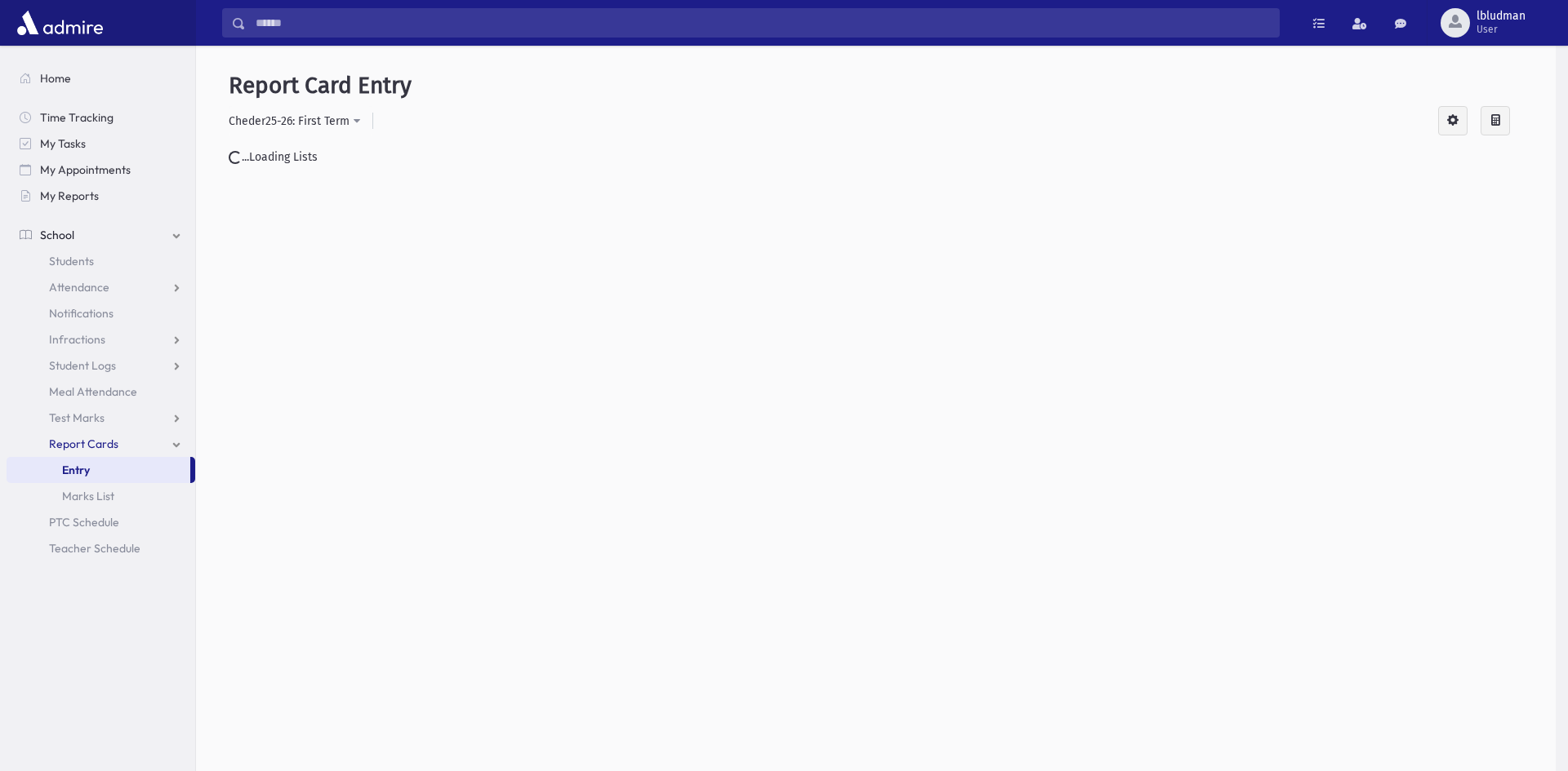
click at [89, 594] on div "Search Results Students" at bounding box center [777, 407] width 1556 height 815
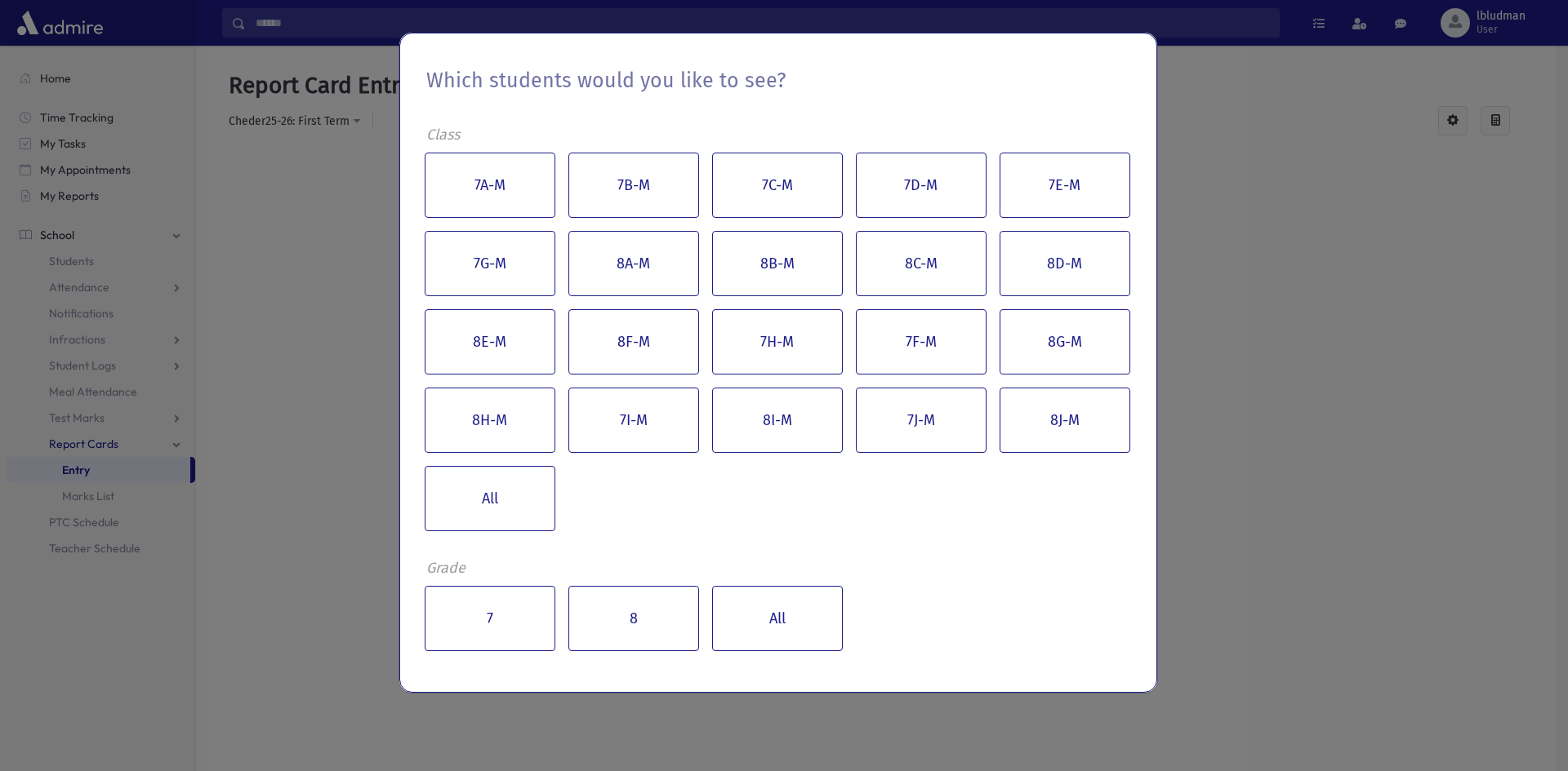
click at [108, 497] on div "Which students would you like to see? Class 7A-M 7B-M 7C-M 7D-M 7E-M 7G-M 8A-M …" at bounding box center [784, 386] width 1568 height 771
drag, startPoint x: 90, startPoint y: 552, endPoint x: 95, endPoint y: 538, distance: 14.9
click at [95, 538] on div "Which students would you like to see? Class 7A-M 7B-M 7C-M 7D-M 7E-M 7G-M 8A-M …" at bounding box center [784, 386] width 1568 height 771
click at [1342, 160] on div "Which students would you like to see? Class 7A-M 7B-M 7C-M 7D-M 7E-M 7G-M 8A-M …" at bounding box center [784, 386] width 1568 height 771
drag, startPoint x: 1362, startPoint y: 189, endPoint x: 1383, endPoint y: 135, distance: 57.9
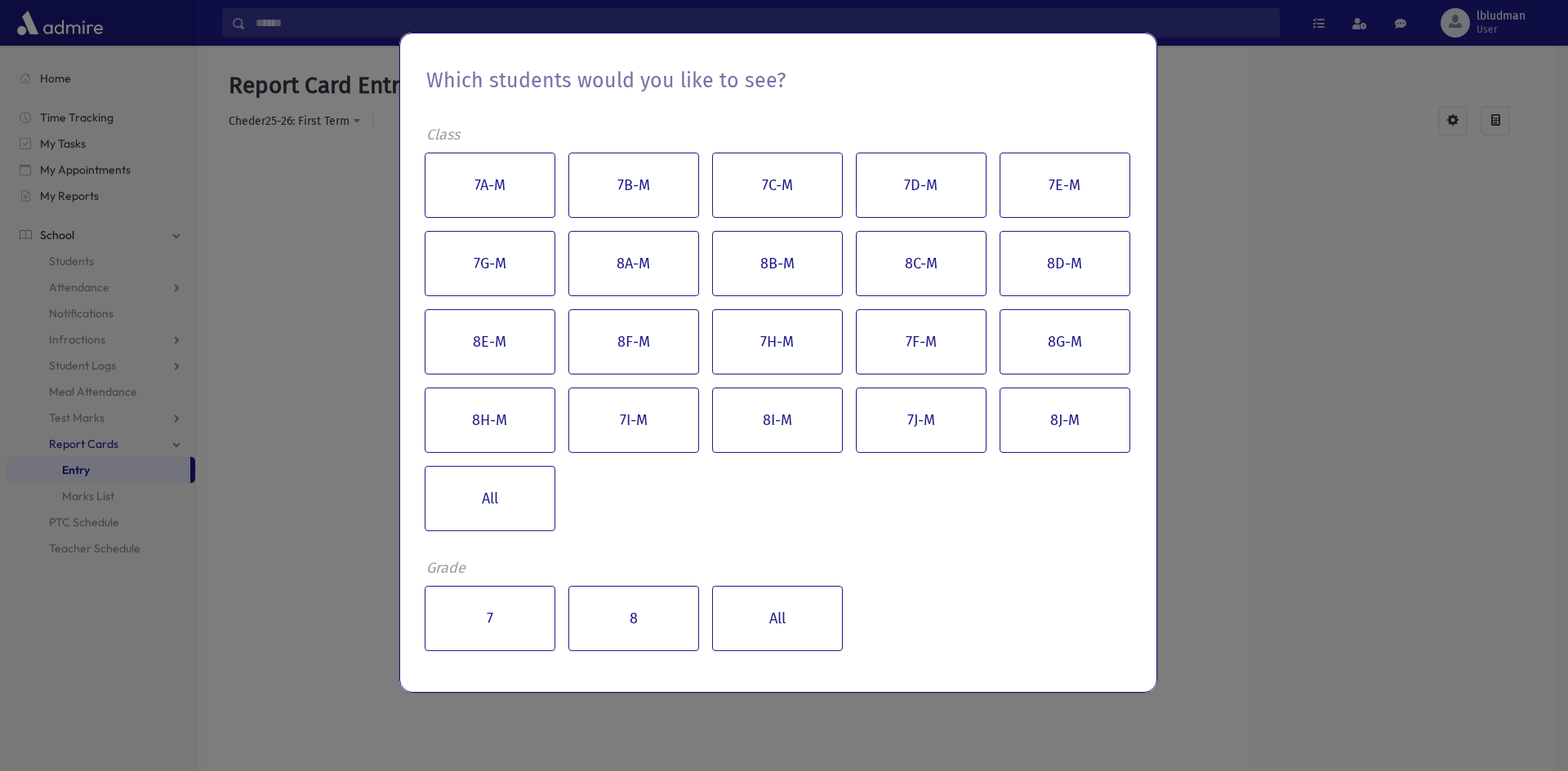
click at [1366, 198] on div "Which students would you like to see? Class 7A-M 7B-M 7C-M 7D-M 7E-M 7G-M 8A-M …" at bounding box center [784, 386] width 1568 height 771
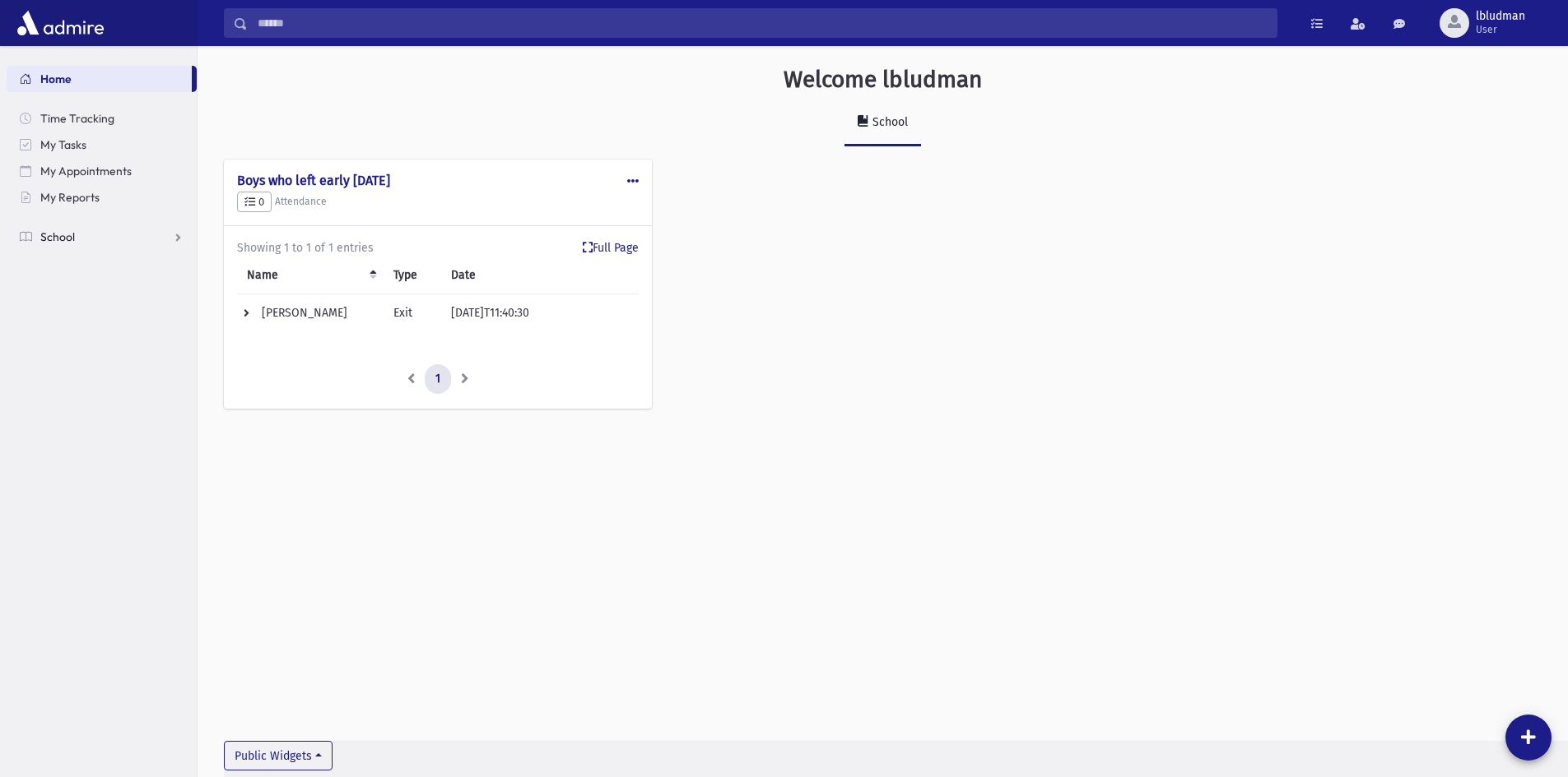
click at [83, 248] on link "School" at bounding box center [101, 237] width 190 height 26
click at [85, 288] on span "Attendance" at bounding box center [79, 289] width 61 height 15
click at [71, 316] on span "Entry" at bounding box center [77, 315] width 28 height 15
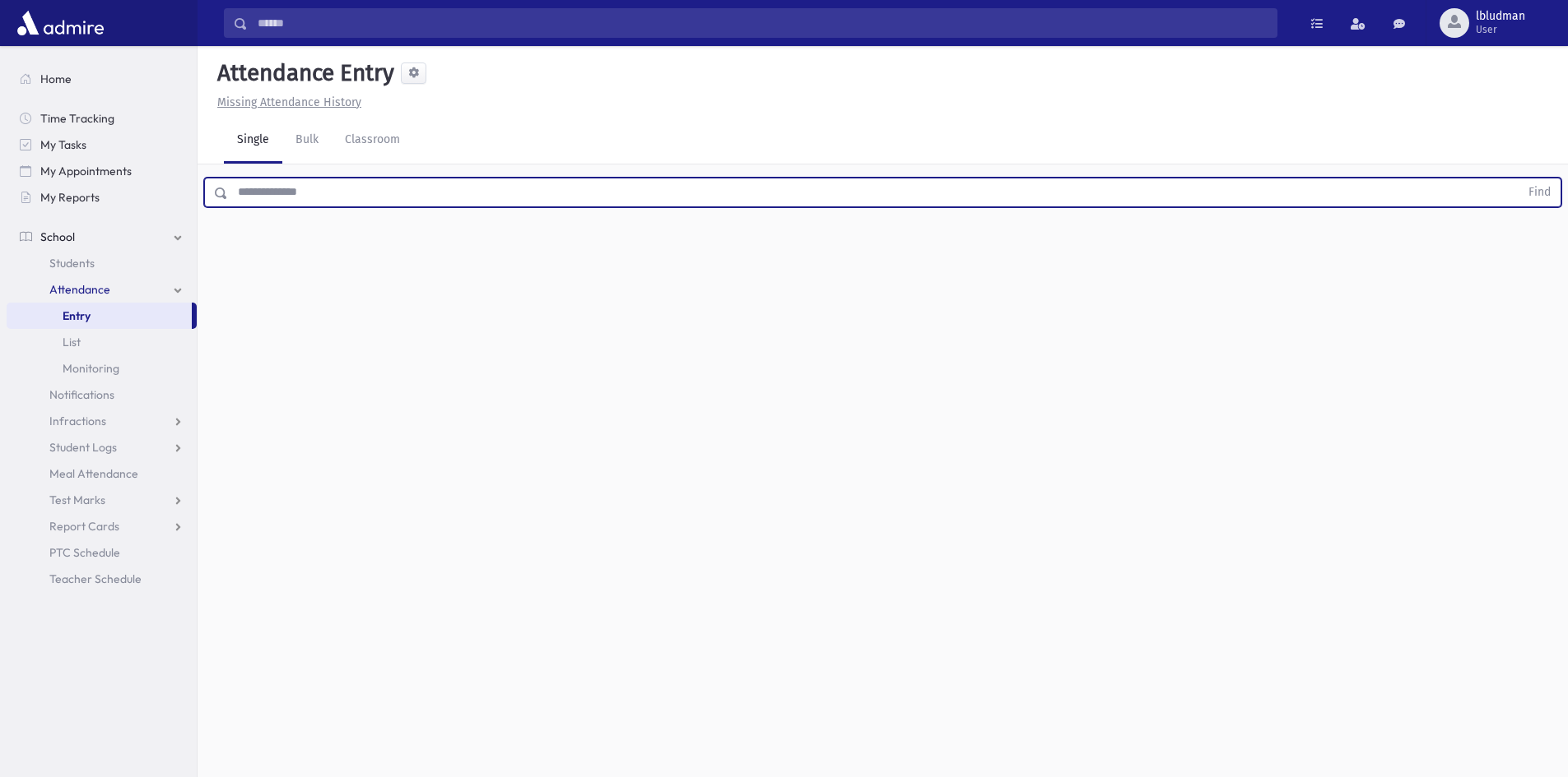
click at [293, 203] on input "text" at bounding box center [873, 193] width 1291 height 30
type input "******"
click at [1531, 200] on button "Find" at bounding box center [1540, 193] width 42 height 28
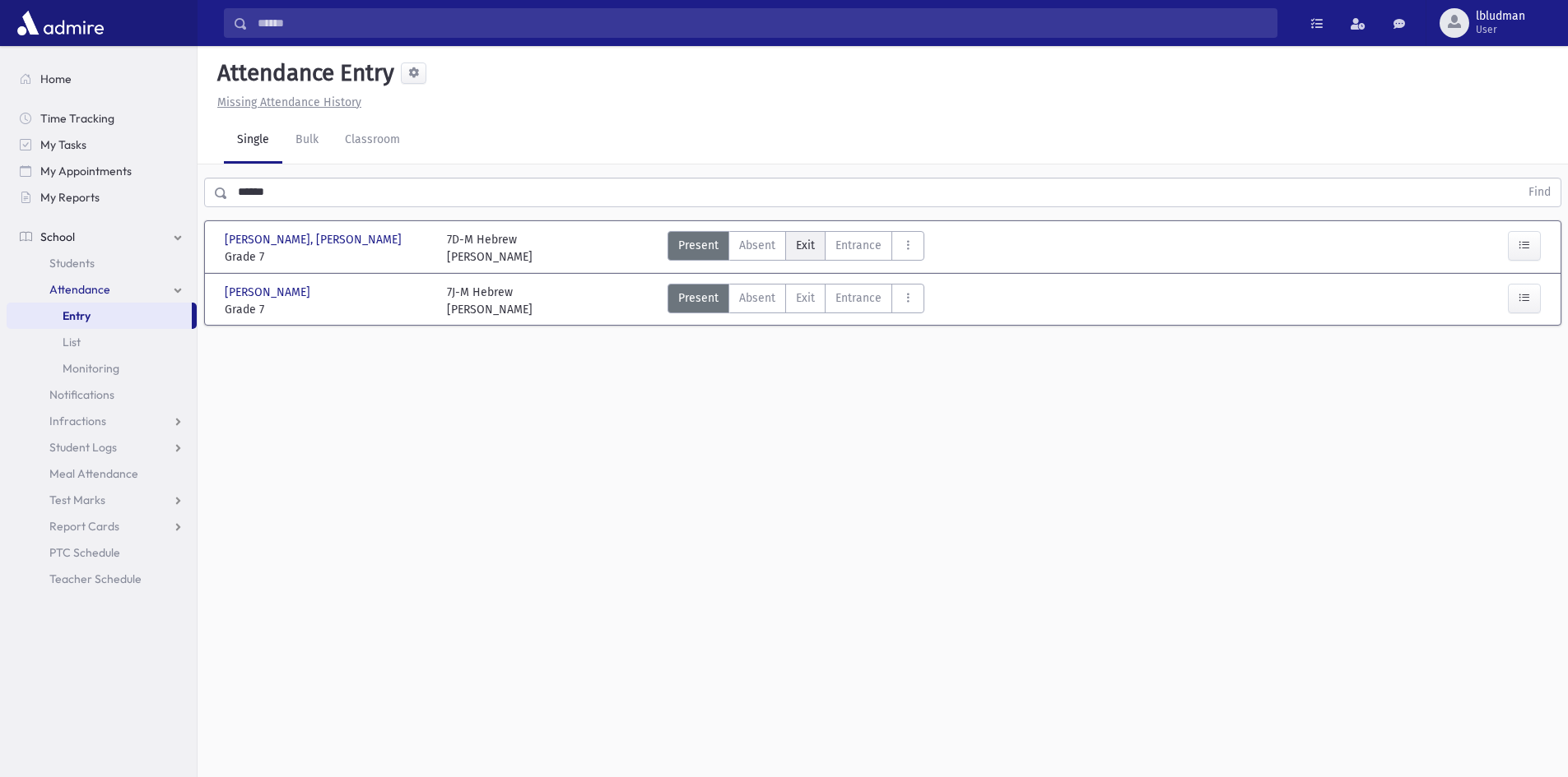
click at [803, 248] on span "Exit" at bounding box center [805, 246] width 19 height 18
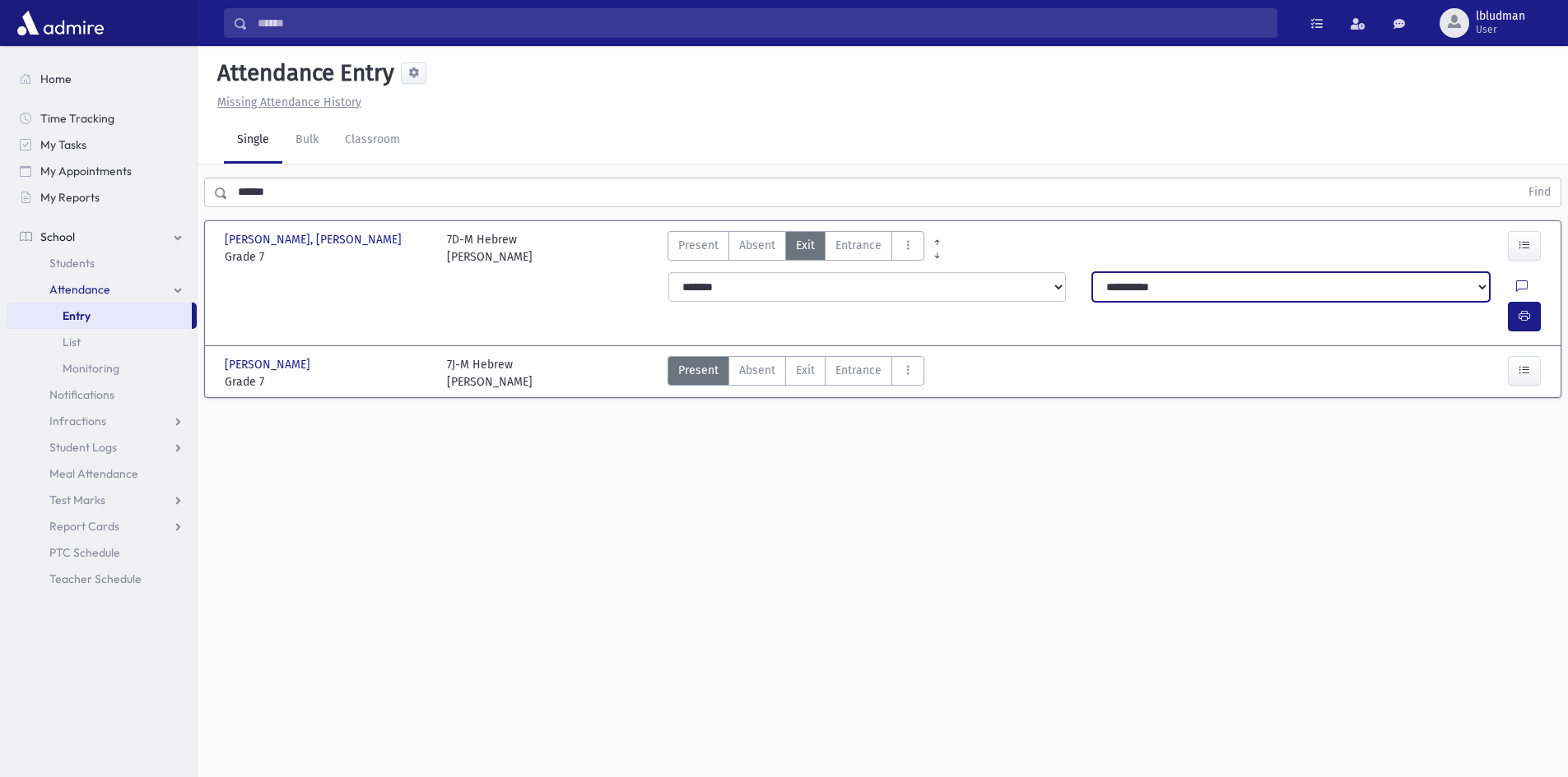
click at [1463, 276] on select "**********" at bounding box center [1290, 287] width 398 height 30
select select "**********"
click at [1092, 272] on select "**********" at bounding box center [1290, 287] width 398 height 30
click at [1516, 290] on icon at bounding box center [1521, 287] width 11 height 14
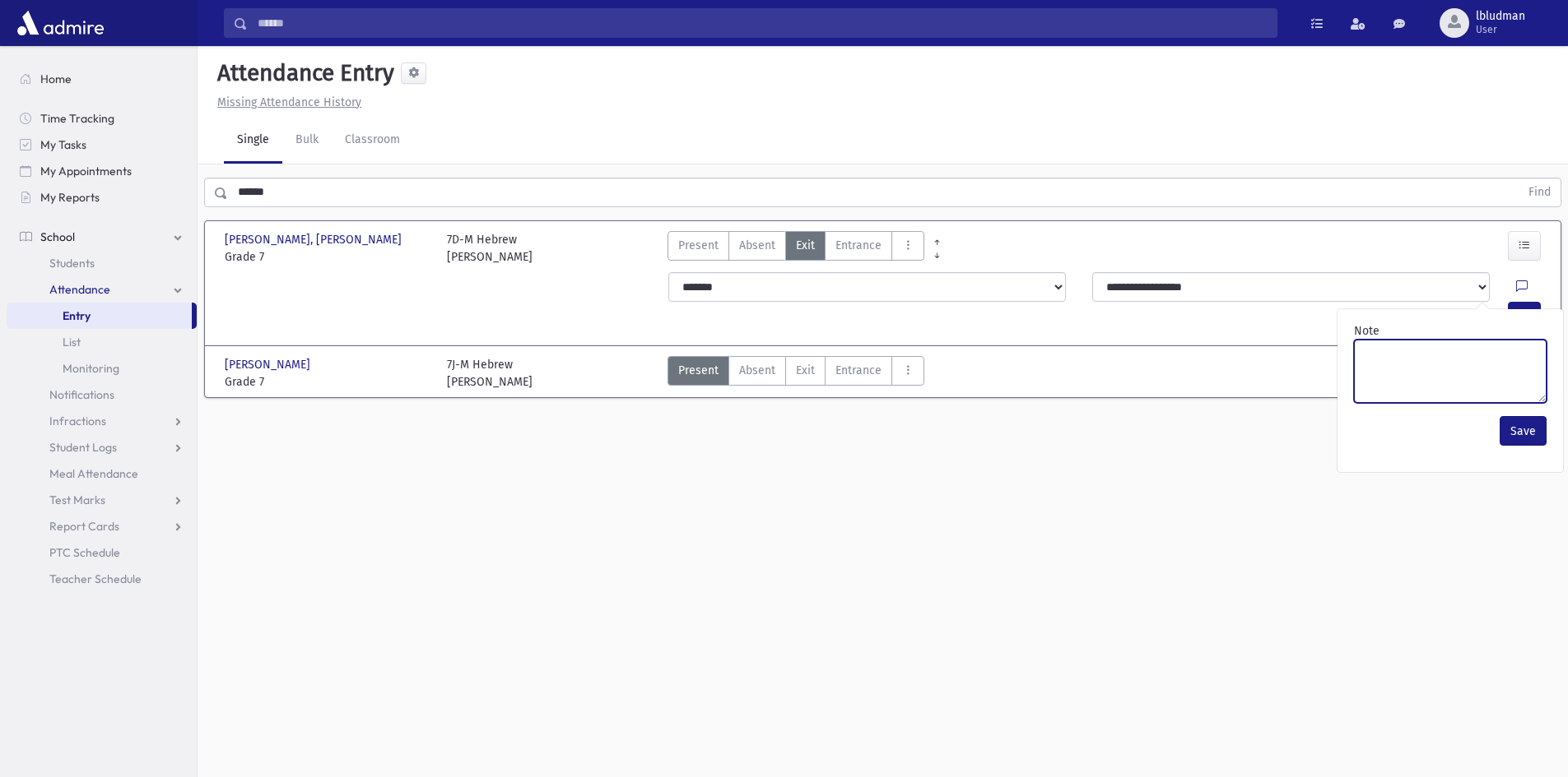
click at [1422, 355] on textarea "Note" at bounding box center [1450, 372] width 192 height 63
click at [1359, 354] on textarea "****" at bounding box center [1450, 372] width 192 height 63
type textarea "**********"
click at [1523, 428] on button "Save" at bounding box center [1522, 431] width 47 height 30
click at [1524, 309] on icon "button" at bounding box center [1524, 316] width 11 height 14
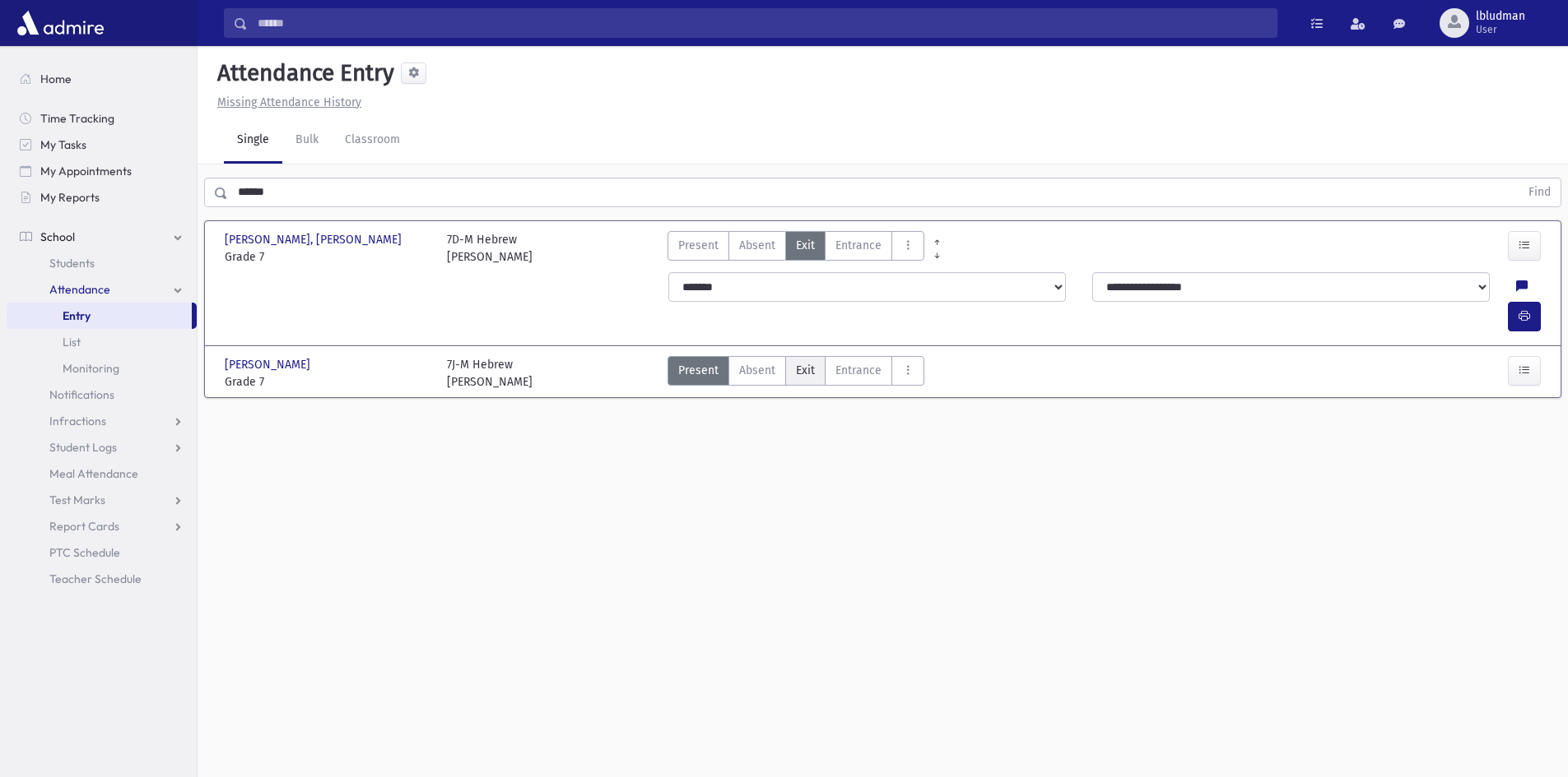
click at [798, 362] on span "Exit" at bounding box center [805, 371] width 19 height 18
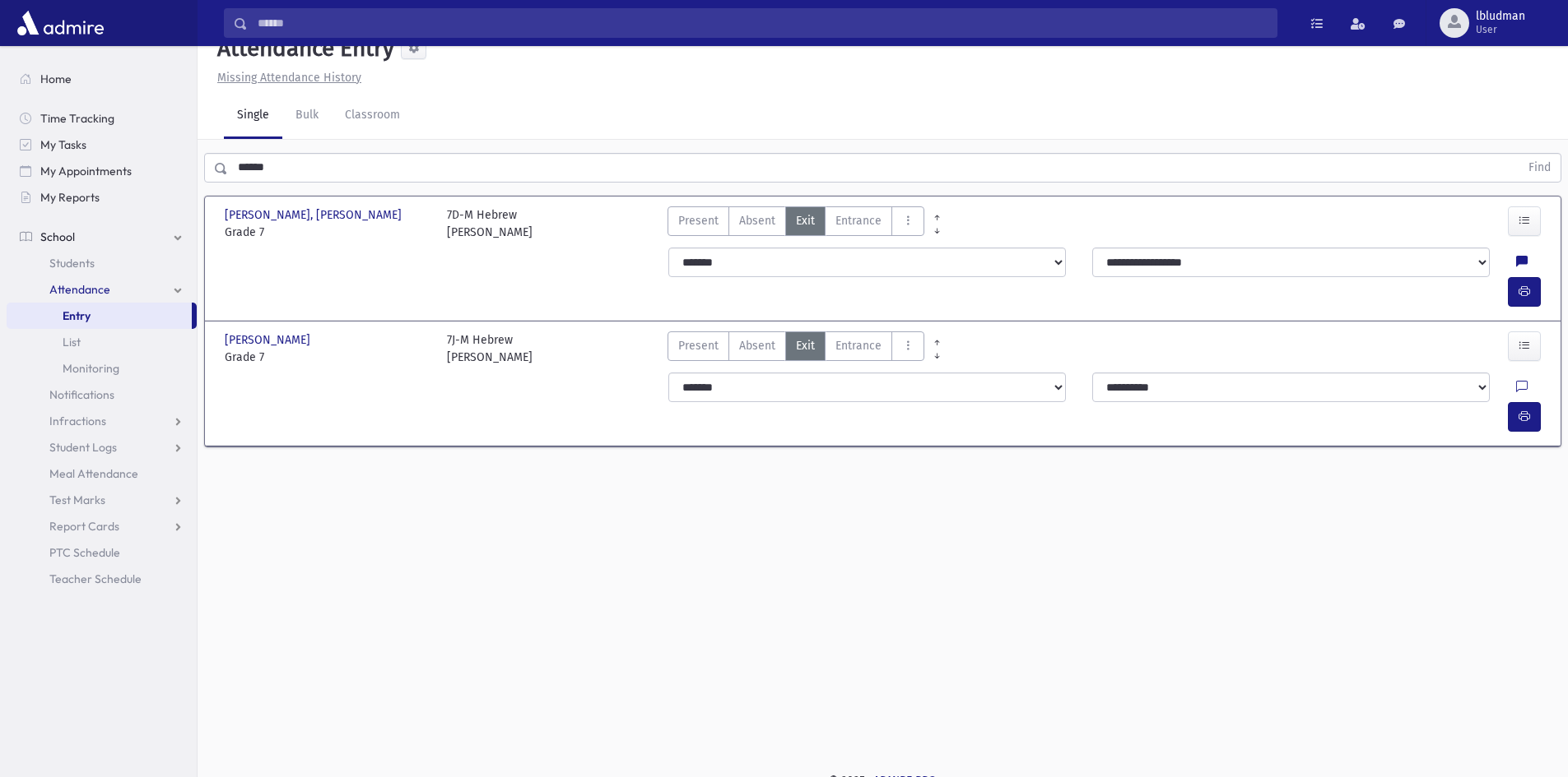
scroll to position [37, 0]
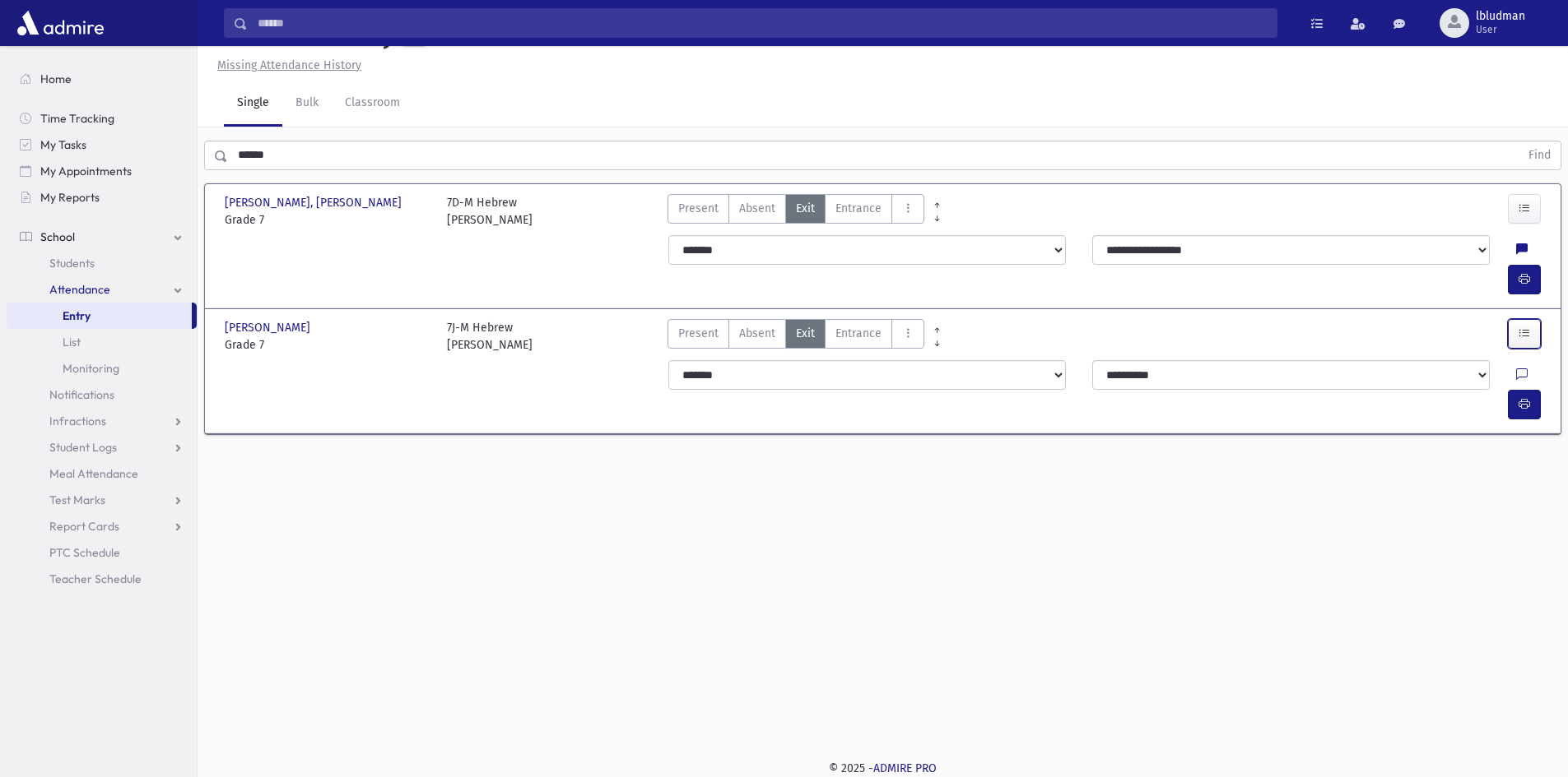
click at [1524, 327] on icon "button" at bounding box center [1524, 334] width 11 height 14
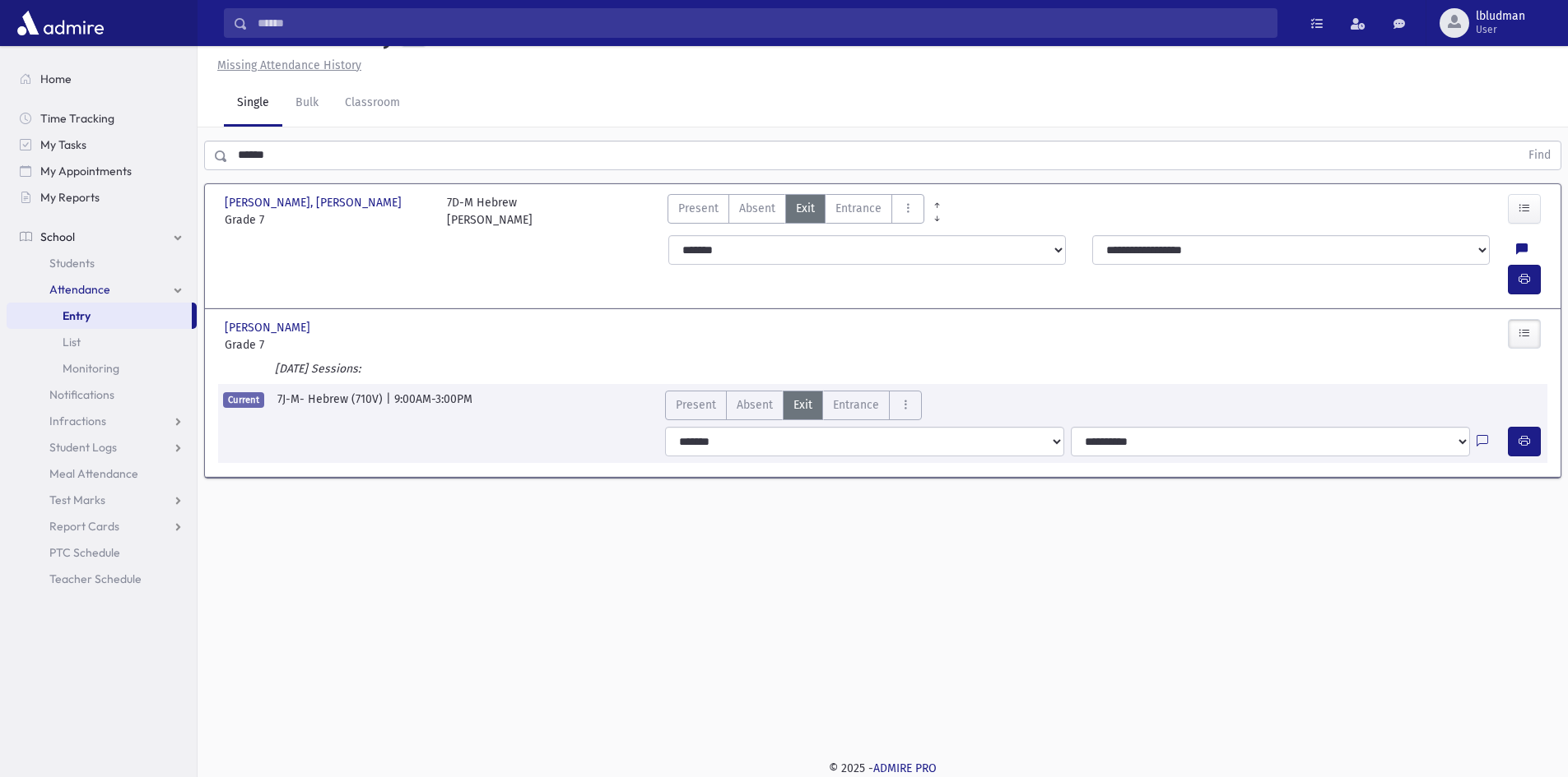
click at [569, 232] on div "**********" at bounding box center [882, 265] width 1346 height 72
click at [734, 243] on select "**********" at bounding box center [866, 250] width 398 height 30
click at [668, 235] on select "**********" at bounding box center [866, 250] width 398 height 30
drag, startPoint x: 577, startPoint y: 204, endPoint x: 579, endPoint y: 217, distance: 13.2
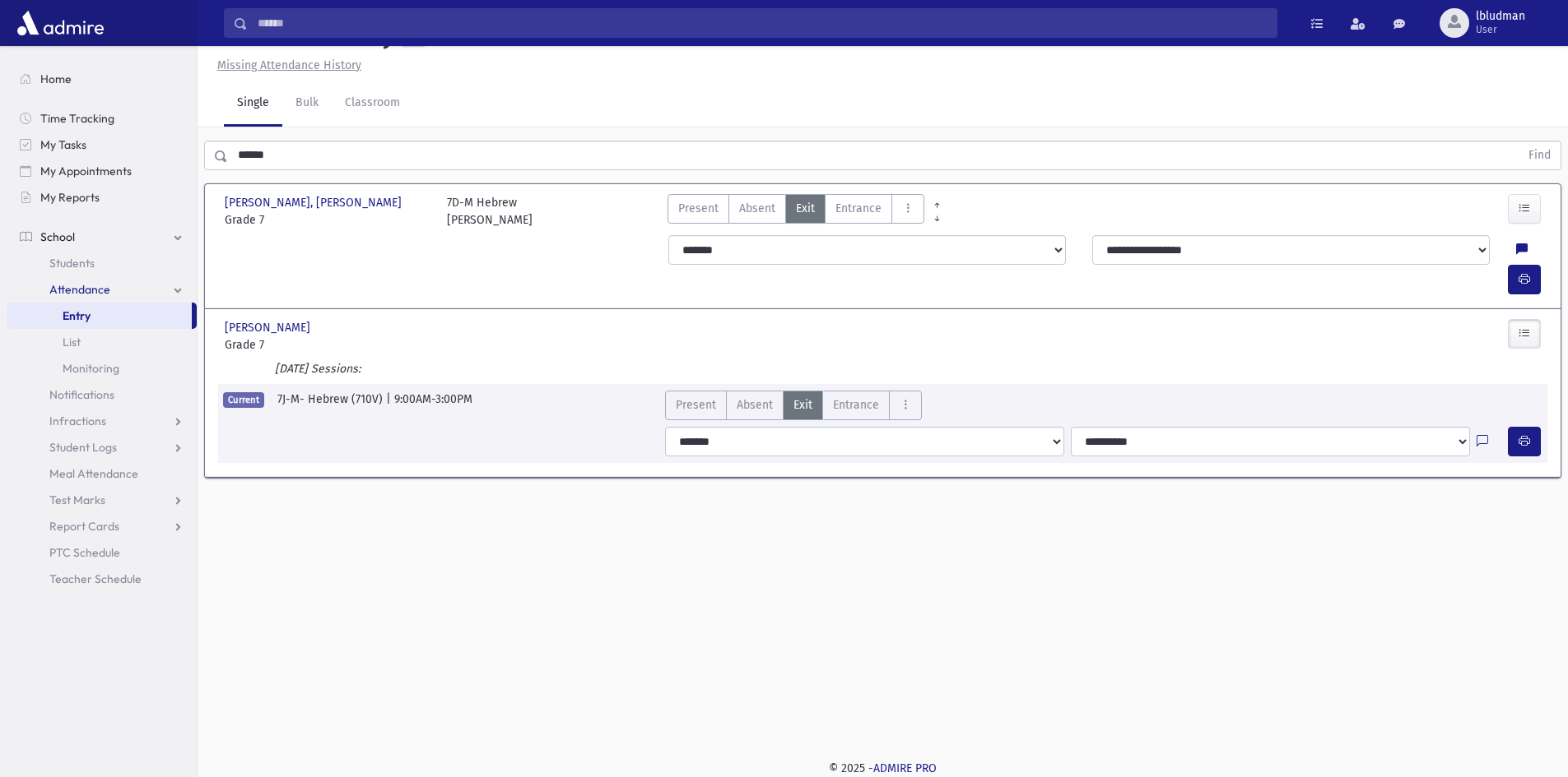
click at [579, 217] on div "7D-M Hebrew Rabbi Amsel" at bounding box center [550, 211] width 222 height 34
click at [468, 259] on div "**********" at bounding box center [882, 265] width 1346 height 72
click at [1521, 272] on icon "button" at bounding box center [1524, 279] width 11 height 14
